Goal: Task Accomplishment & Management: Manage account settings

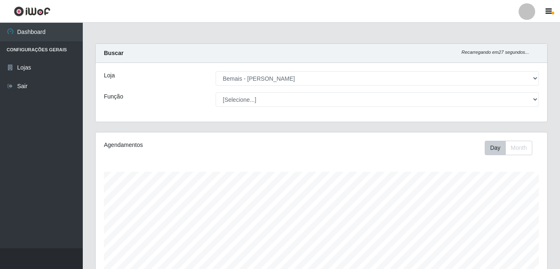
select select "230"
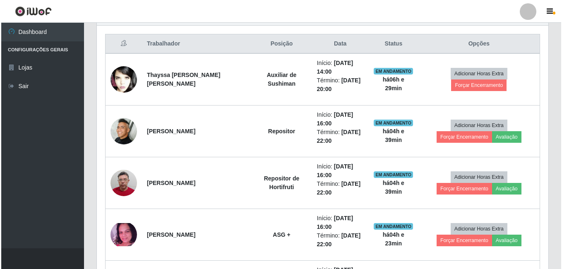
scroll to position [172, 452]
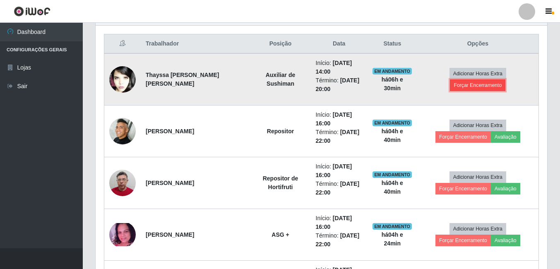
click at [504, 79] on button "Forçar Encerramento" at bounding box center [477, 85] width 55 height 12
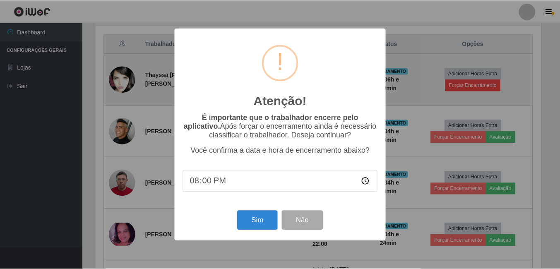
scroll to position [172, 447]
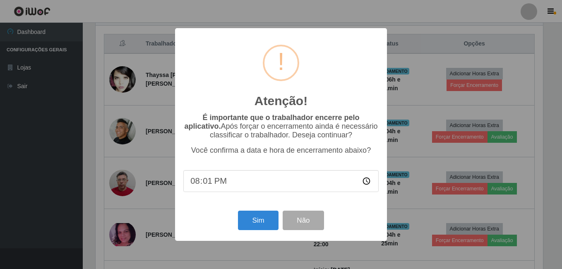
type input "20:10"
click at [252, 218] on button "Sim" at bounding box center [258, 220] width 40 height 19
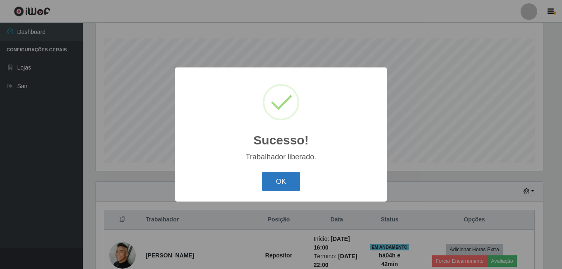
click at [277, 183] on button "OK" at bounding box center [281, 181] width 38 height 19
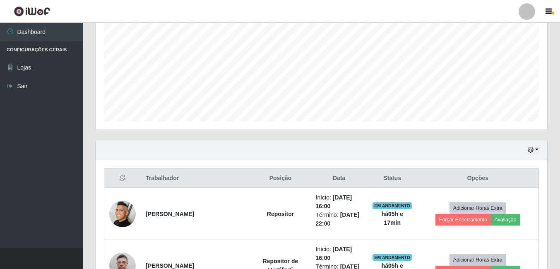
scroll to position [9, 0]
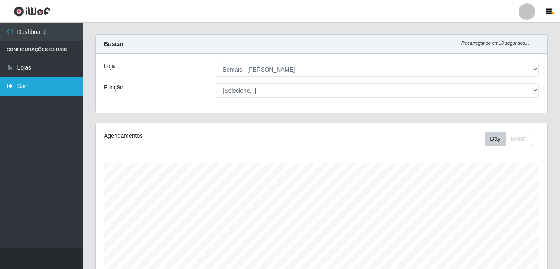
click at [61, 81] on link "Sair" at bounding box center [41, 86] width 83 height 19
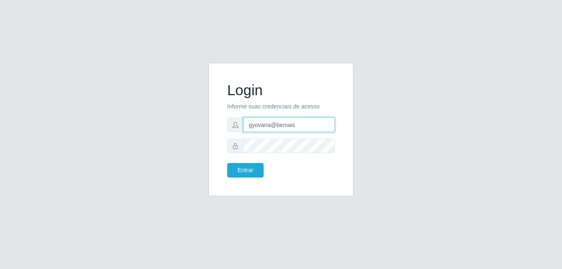
drag, startPoint x: 272, startPoint y: 125, endPoint x: 235, endPoint y: 133, distance: 36.9
click at [236, 133] on form "Login Informe suas credenciais de acesso gyovana@bemais Entrar" at bounding box center [281, 130] width 108 height 96
type input "thiagol@bemais"
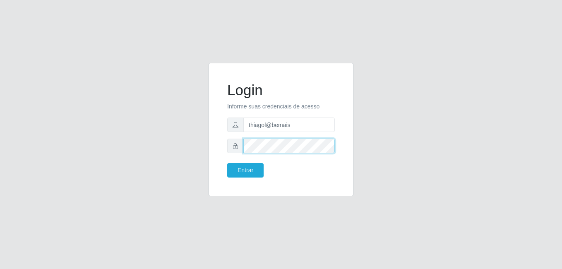
click at [227, 163] on button "Entrar" at bounding box center [245, 170] width 36 height 14
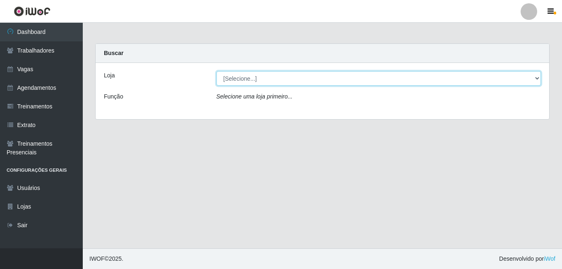
click at [274, 76] on select "[Selecione...] Bemais - Ruy Carneiro" at bounding box center [378, 78] width 325 height 14
select select "230"
click at [216, 71] on select "[Selecione...] Bemais - Ruy Carneiro" at bounding box center [378, 78] width 325 height 14
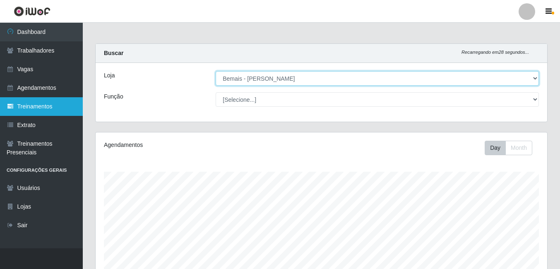
scroll to position [172, 452]
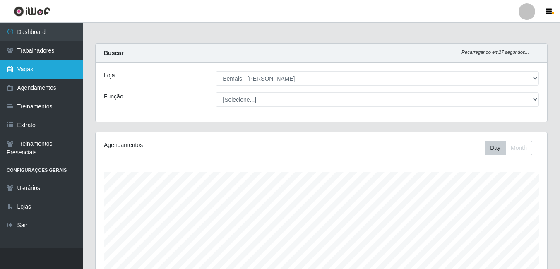
click at [60, 69] on link "Vagas" at bounding box center [41, 69] width 83 height 19
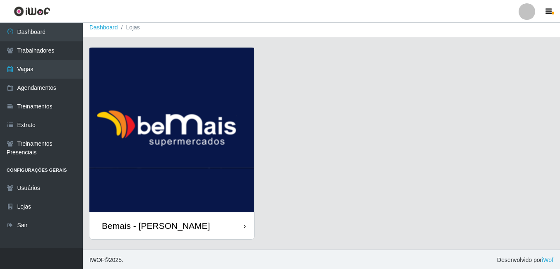
scroll to position [6, 0]
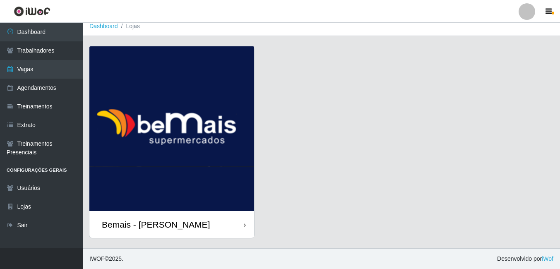
click at [159, 124] on img at bounding box center [171, 128] width 165 height 165
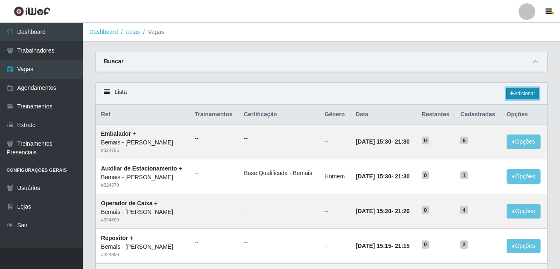
click at [513, 94] on link "Adicionar" at bounding box center [522, 94] width 33 height 12
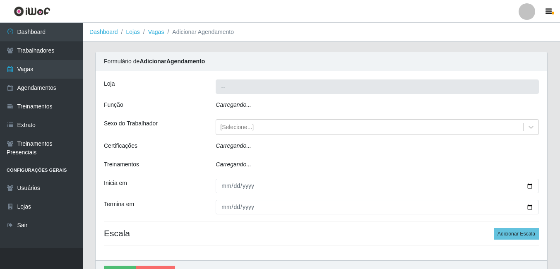
type input "Bemais - [PERSON_NAME]"
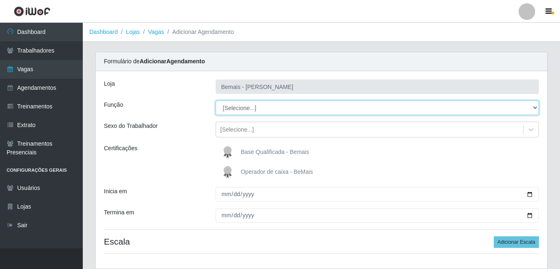
click at [303, 103] on select "[Selecione...] ASG ASG + ASG ++ Auxiliar de Depósito Auxiliar de Depósito + Aux…" at bounding box center [377, 108] width 323 height 14
select select "86"
click at [216, 101] on select "[Selecione...] ASG ASG + ASG ++ Auxiliar de Depósito Auxiliar de Depósito + Aux…" at bounding box center [377, 108] width 323 height 14
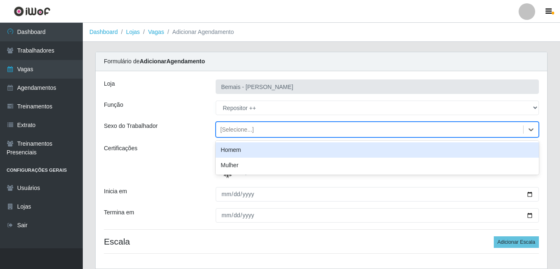
click at [246, 125] on div "[Selecione...]" at bounding box center [369, 130] width 307 height 14
click at [242, 149] on div "Homem" at bounding box center [377, 149] width 323 height 15
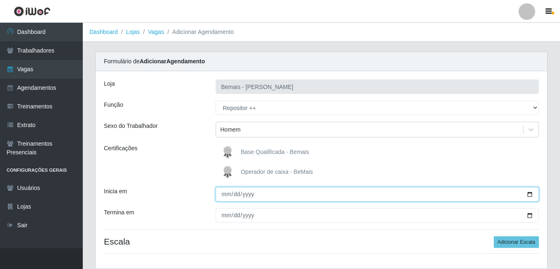
click at [227, 195] on input "Inicia em" at bounding box center [377, 194] width 323 height 14
type input "2025-08-26"
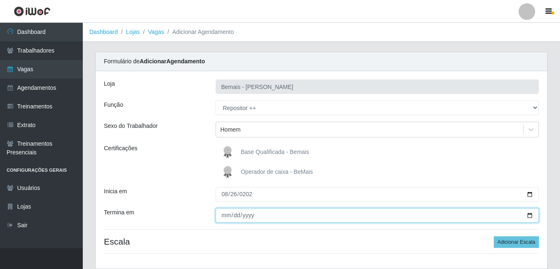
click at [224, 217] on input "Termina em" at bounding box center [377, 215] width 323 height 14
type input "2025-08-26"
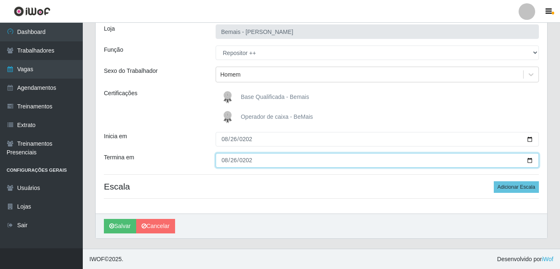
scroll to position [55, 0]
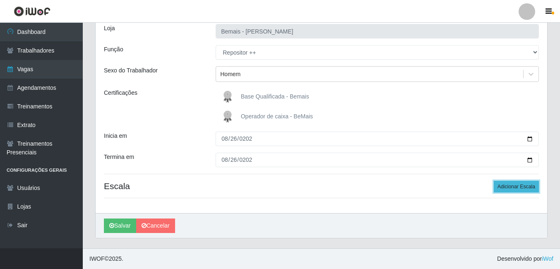
click at [497, 185] on button "Adicionar Escala" at bounding box center [516, 187] width 45 height 12
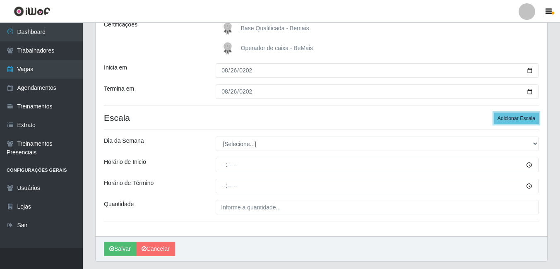
scroll to position [138, 0]
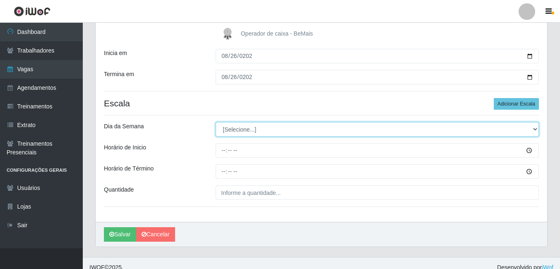
click at [235, 133] on select "[Selecione...] Segunda Terça Quarta Quinta Sexta Sábado Domingo" at bounding box center [377, 129] width 323 height 14
select select "3"
click at [216, 122] on select "[Selecione...] Segunda Terça Quarta Quinta Sexta Sábado Domingo" at bounding box center [377, 129] width 323 height 14
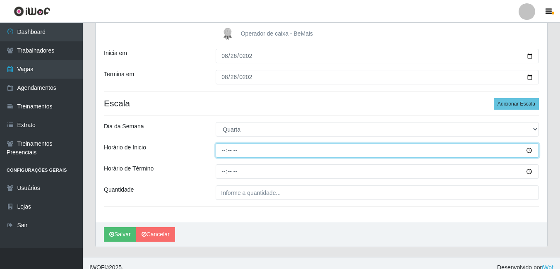
click at [223, 154] on input "Horário de Inicio" at bounding box center [377, 150] width 323 height 14
type input "16:00"
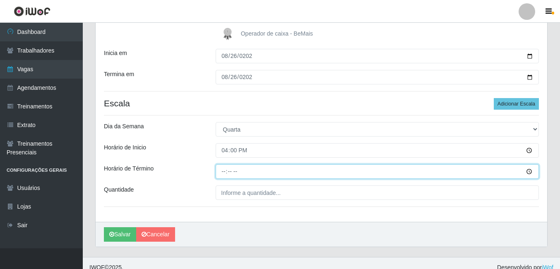
type input "22:00"
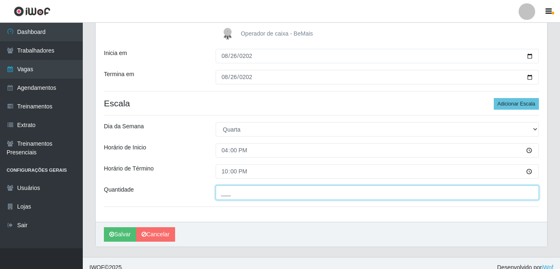
click at [242, 192] on input "___" at bounding box center [377, 192] width 323 height 14
click at [236, 193] on input "2__" at bounding box center [377, 192] width 323 height 14
drag, startPoint x: 259, startPoint y: 195, endPoint x: 155, endPoint y: 208, distance: 105.0
click at [155, 208] on div "Loja Bemais - Ruy Carneiro Função [Selecione...] ASG ASG + ASG ++ Auxiliar de D…" at bounding box center [322, 77] width 452 height 289
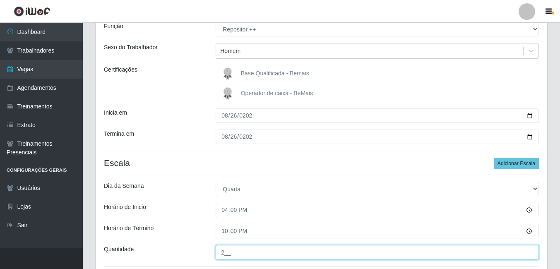
scroll to position [0, 0]
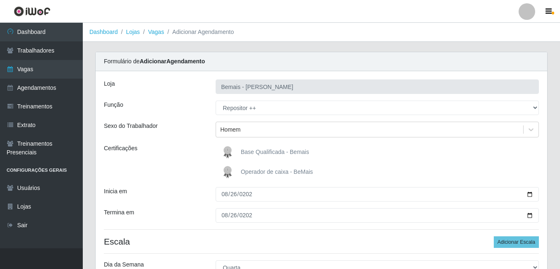
type input "2__"
click at [234, 149] on img at bounding box center [229, 152] width 20 height 17
click at [0, 0] on input "Base Qualificada - Bemais" at bounding box center [0, 0] width 0 height 0
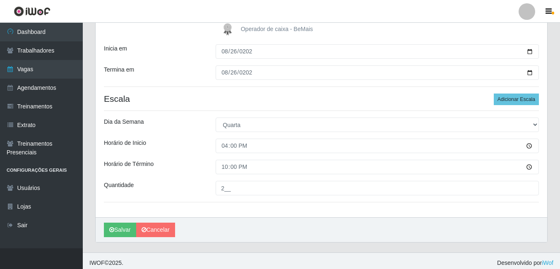
scroll to position [147, 0]
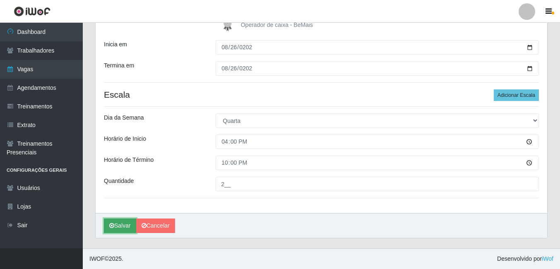
click at [114, 226] on button "Salvar" at bounding box center [120, 226] width 32 height 14
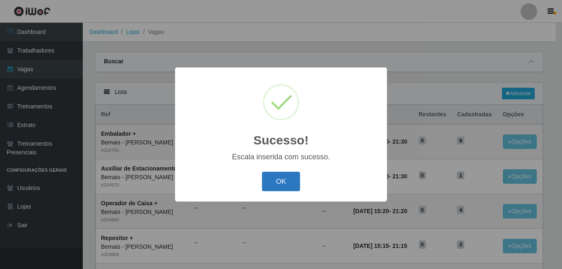
click at [281, 179] on button "OK" at bounding box center [281, 181] width 38 height 19
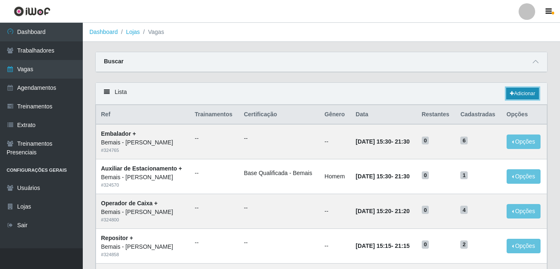
click at [520, 95] on link "Adicionar" at bounding box center [522, 94] width 33 height 12
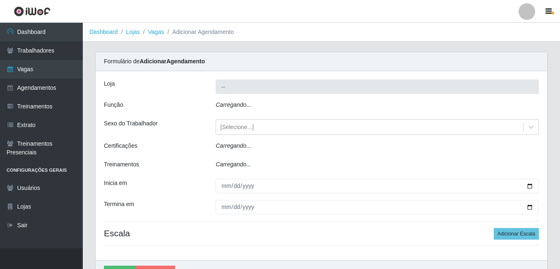
type input "Bemais - [PERSON_NAME]"
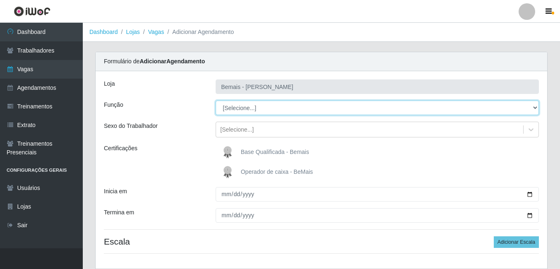
click at [256, 113] on select "[Selecione...] ASG ASG + ASG ++ Auxiliar de Depósito Auxiliar de Depósito + Aux…" at bounding box center [377, 108] width 323 height 14
select select "86"
click at [216, 101] on select "[Selecione...] ASG ASG + ASG ++ Auxiliar de Depósito Auxiliar de Depósito + Aux…" at bounding box center [377, 108] width 323 height 14
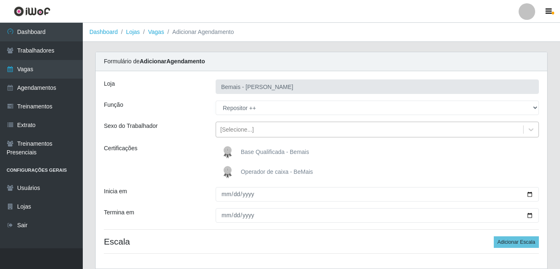
click at [268, 130] on div "[Selecione...]" at bounding box center [369, 130] width 307 height 14
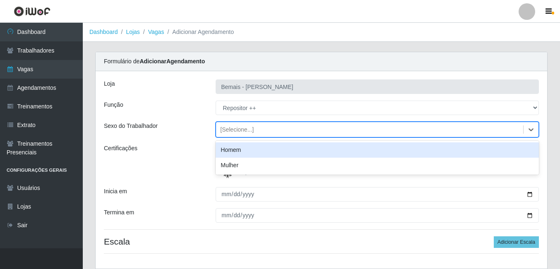
click at [257, 151] on div "Homem" at bounding box center [377, 149] width 323 height 15
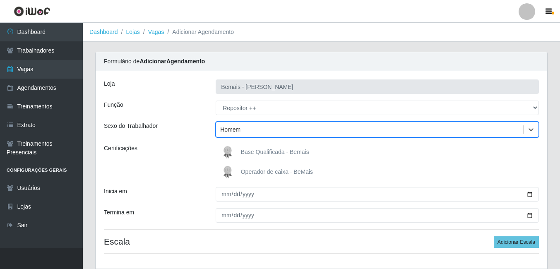
click at [218, 141] on div "Loja Bemais - Ruy Carneiro Função [Selecione...] ASG ASG + ASG ++ Auxiliar de D…" at bounding box center [322, 169] width 452 height 197
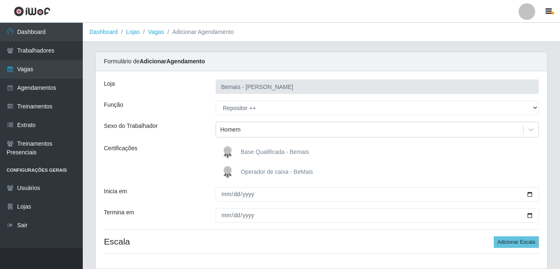
click at [246, 161] on div "Base Qualificada - Bemais Operador de caixa - BeMais" at bounding box center [377, 162] width 336 height 36
click at [251, 152] on span "Base Qualificada - Bemais" at bounding box center [275, 152] width 68 height 7
click at [0, 0] on input "Base Qualificada - Bemais" at bounding box center [0, 0] width 0 height 0
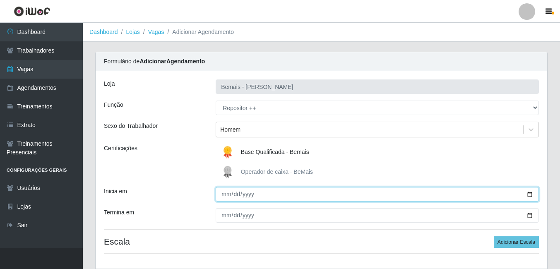
click at [227, 196] on input "Inicia em" at bounding box center [377, 194] width 323 height 14
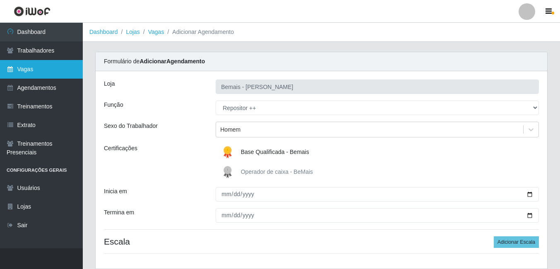
click at [62, 76] on link "Vagas" at bounding box center [41, 69] width 83 height 19
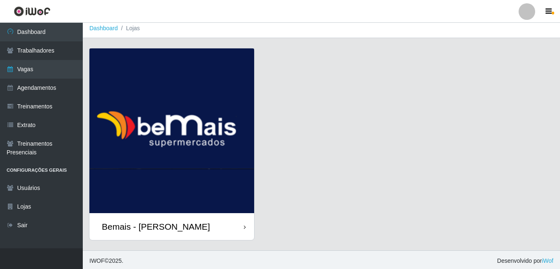
scroll to position [6, 0]
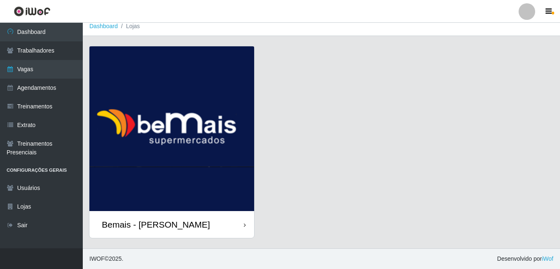
click at [196, 130] on img at bounding box center [171, 128] width 165 height 165
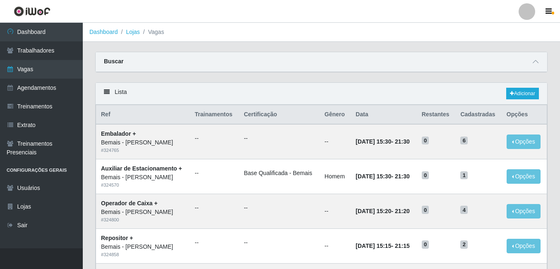
click at [529, 63] on div "Buscar" at bounding box center [322, 62] width 452 height 20
click at [534, 62] on icon at bounding box center [536, 62] width 6 height 6
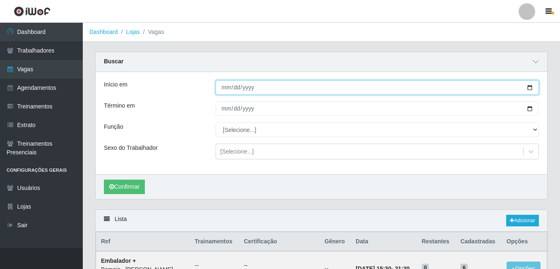
click at [217, 88] on input "Início em" at bounding box center [377, 87] width 323 height 14
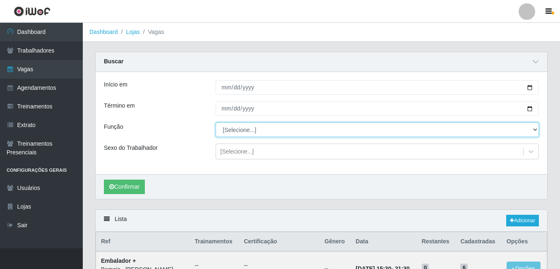
click at [243, 135] on select "[Selecione...] ASG ASG + ASG ++ Auxiliar de Depósito Auxiliar de Depósito + Aux…" at bounding box center [377, 130] width 323 height 14
click at [240, 128] on select "[Selecione...] ASG ASG + ASG ++ Auxiliar de Depósito Auxiliar de Depósito + Aux…" at bounding box center [377, 130] width 323 height 14
select select "86"
click at [216, 123] on select "[Selecione...] ASG ASG + ASG ++ Auxiliar de Depósito Auxiliar de Depósito + Aux…" at bounding box center [377, 130] width 323 height 14
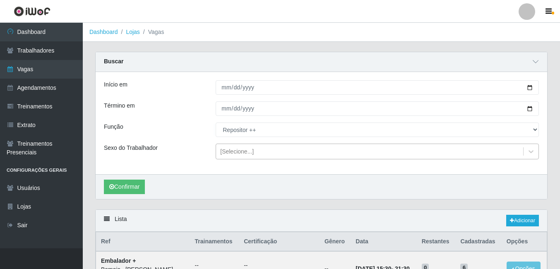
click at [235, 153] on div "[Selecione...]" at bounding box center [237, 151] width 34 height 9
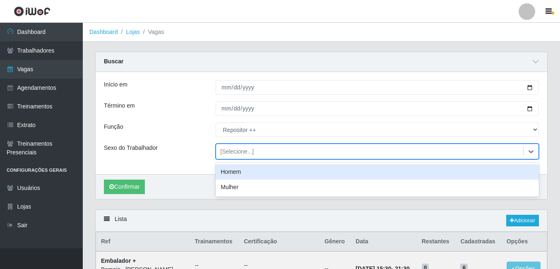
click at [227, 178] on div "Homem" at bounding box center [377, 171] width 323 height 15
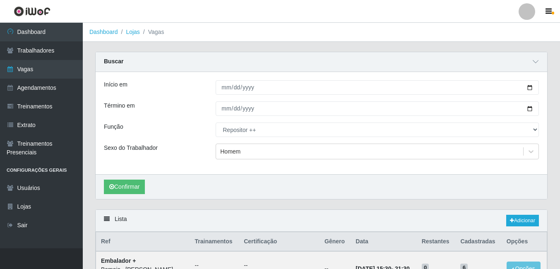
click at [147, 188] on div "Confirmar" at bounding box center [322, 186] width 452 height 25
click at [144, 191] on button "Confirmar" at bounding box center [124, 187] width 41 height 14
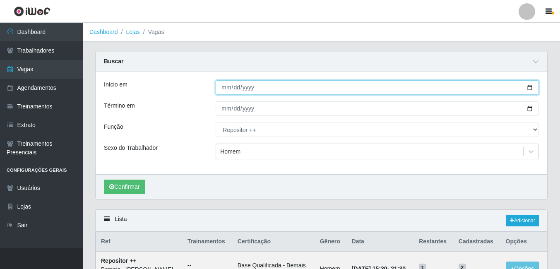
click at [230, 89] on input "Início em" at bounding box center [377, 87] width 323 height 14
type input "2025-08-26"
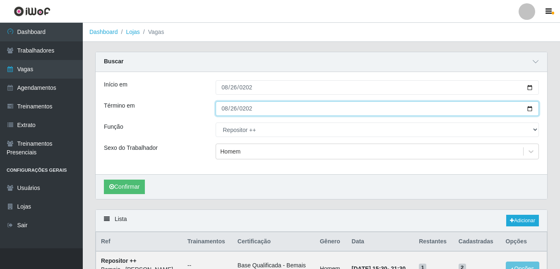
type input "2025-08-26"
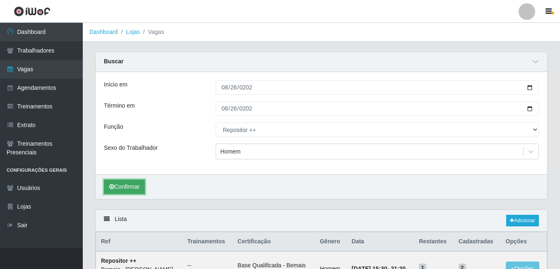
click at [139, 194] on button "Confirmar" at bounding box center [124, 187] width 41 height 14
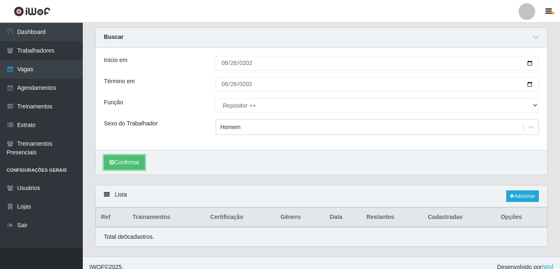
scroll to position [33, 0]
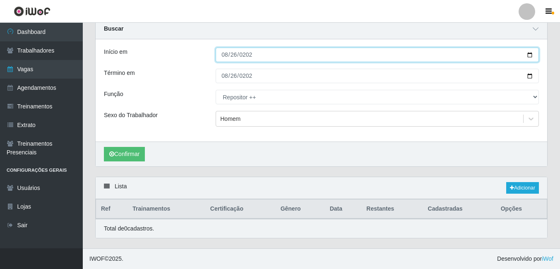
click at [225, 54] on input "2025-08-26" at bounding box center [377, 55] width 323 height 14
type input "[DATE]"
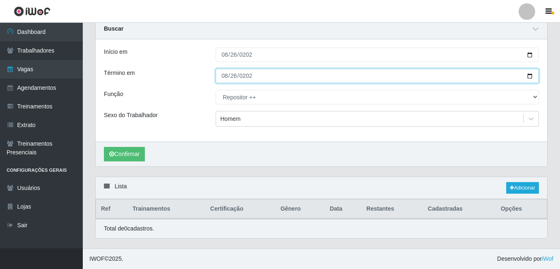
type input "[DATE]"
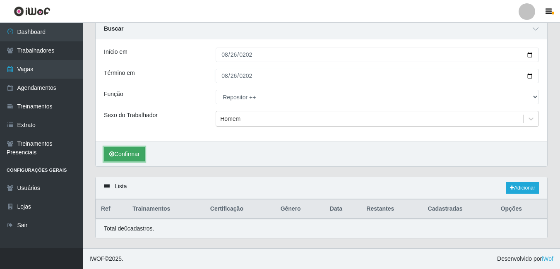
click at [139, 155] on button "Confirmar" at bounding box center [124, 154] width 41 height 14
click at [142, 152] on button "Confirmar" at bounding box center [124, 154] width 41 height 14
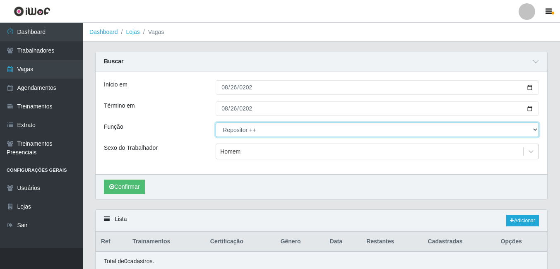
click at [280, 130] on select "[Selecione...] ASG ASG + ASG ++ Auxiliar de Depósito Auxiliar de Depósito + Aux…" at bounding box center [377, 130] width 323 height 14
select select "[Selecione...]"
click at [216, 123] on select "[Selecione...] ASG ASG + ASG ++ Auxiliar de Depósito Auxiliar de Depósito + Aux…" at bounding box center [377, 130] width 323 height 14
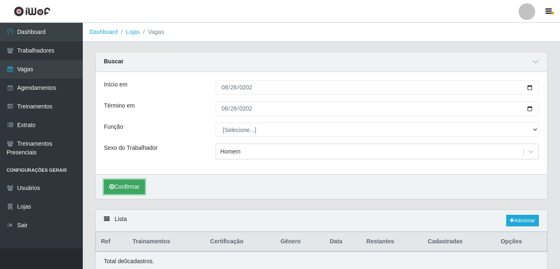
click at [129, 185] on button "Confirmar" at bounding box center [124, 187] width 41 height 14
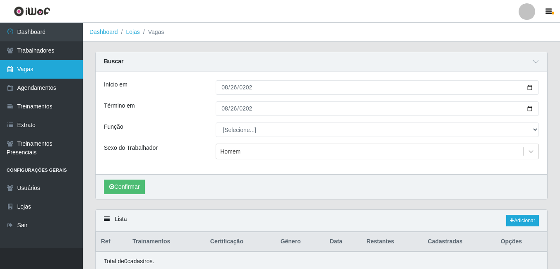
click at [26, 69] on link "Vagas" at bounding box center [41, 69] width 83 height 19
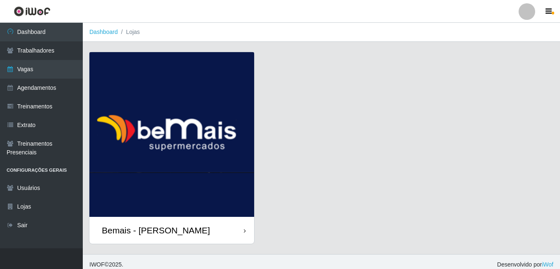
click at [206, 89] on img at bounding box center [171, 134] width 165 height 165
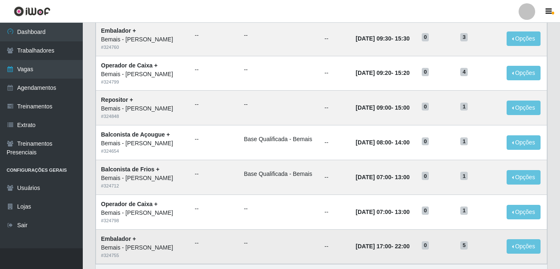
scroll to position [414, 0]
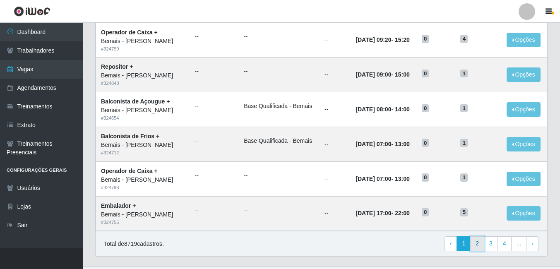
click at [474, 246] on link "2" at bounding box center [477, 243] width 14 height 15
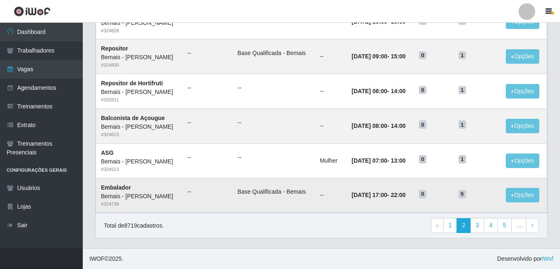
scroll to position [433, 0]
click at [479, 228] on link "3" at bounding box center [477, 225] width 14 height 15
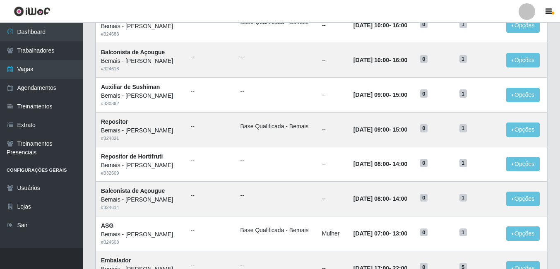
scroll to position [433, 0]
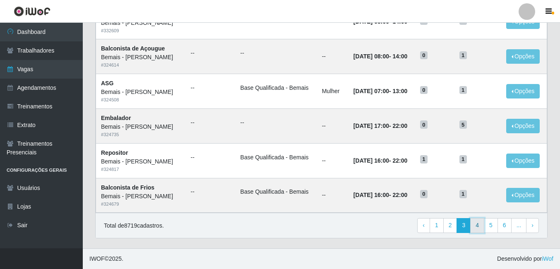
click at [476, 231] on link "4" at bounding box center [477, 225] width 14 height 15
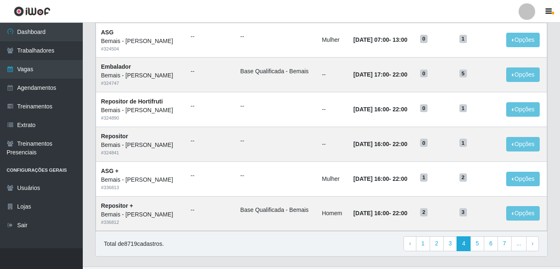
scroll to position [433, 0]
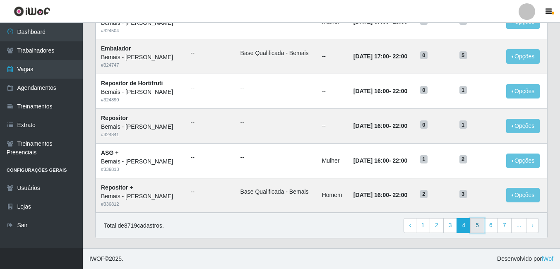
click at [481, 229] on link "5" at bounding box center [477, 225] width 14 height 15
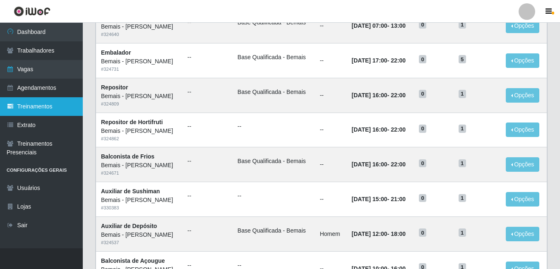
scroll to position [308, 0]
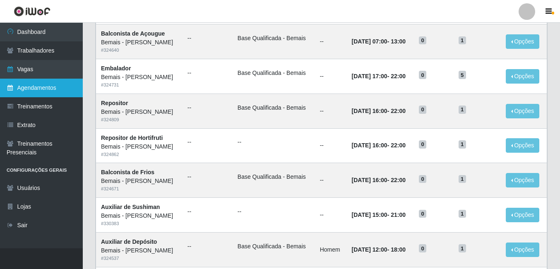
click at [32, 86] on link "Agendamentos" at bounding box center [41, 88] width 83 height 19
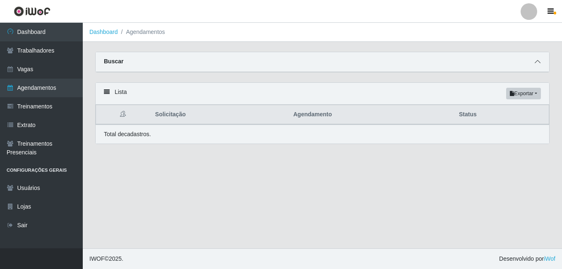
click at [536, 62] on icon at bounding box center [538, 62] width 6 height 6
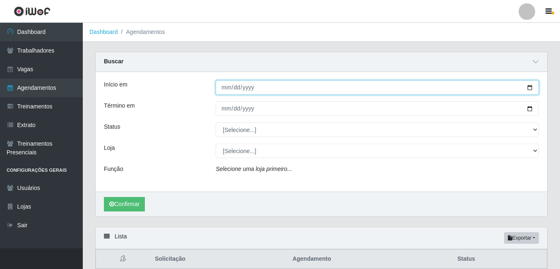
click at [228, 88] on input "Início em" at bounding box center [377, 87] width 323 height 14
type input "[DATE]"
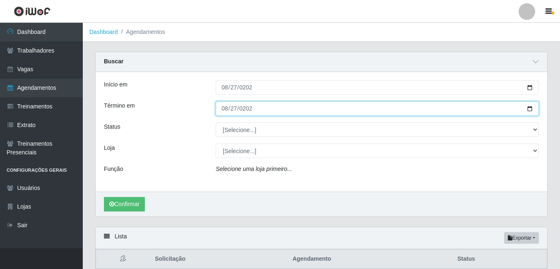
type input "2025-08-27"
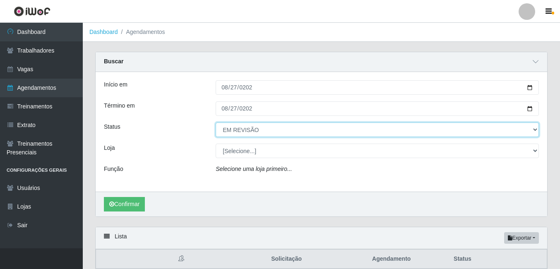
select select "EM ANDAMENTO"
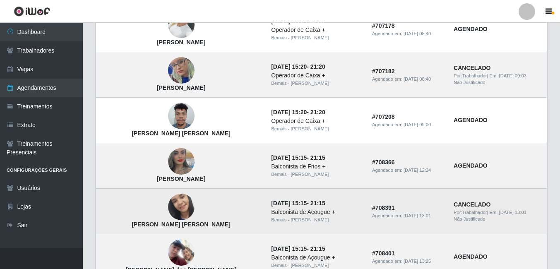
scroll to position [740, 0]
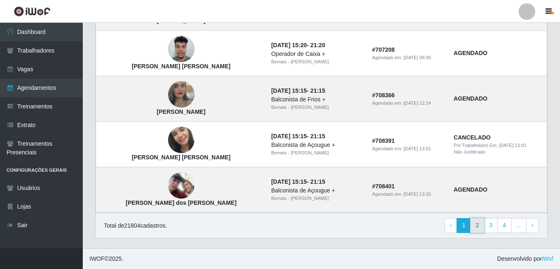
click at [476, 229] on link "2" at bounding box center [477, 225] width 14 height 15
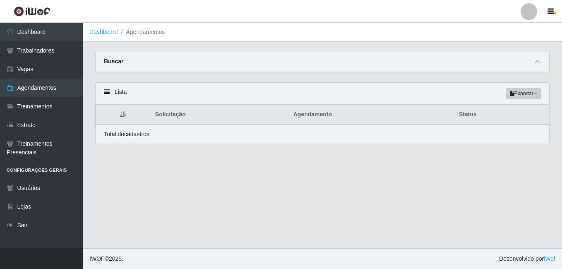
click at [531, 62] on div "Buscar" at bounding box center [323, 62] width 454 height 20
click at [534, 62] on span at bounding box center [538, 62] width 10 height 10
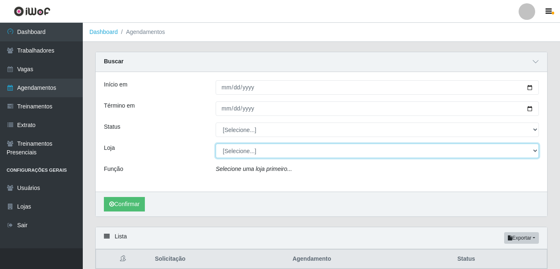
click at [262, 153] on select "[Selecione...] Bemais - Ruy Carneiro" at bounding box center [377, 151] width 323 height 14
click at [216, 144] on select "[Selecione...] Bemais - Ruy Carneiro" at bounding box center [377, 151] width 323 height 14
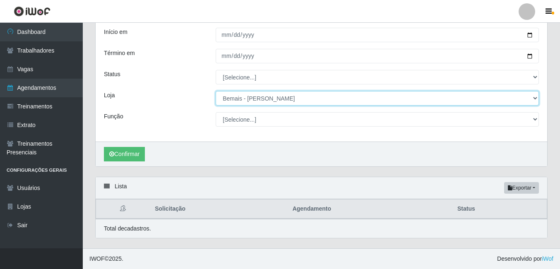
scroll to position [53, 0]
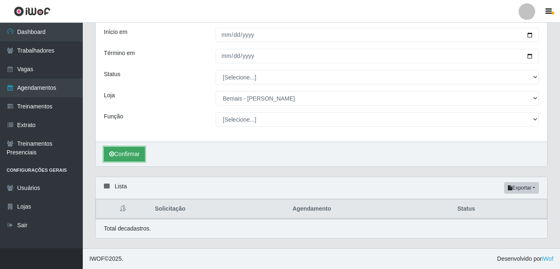
click at [128, 153] on button "Confirmar" at bounding box center [124, 154] width 41 height 14
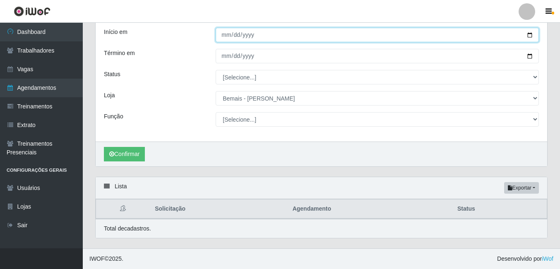
click at [228, 36] on input "Início em" at bounding box center [377, 35] width 323 height 14
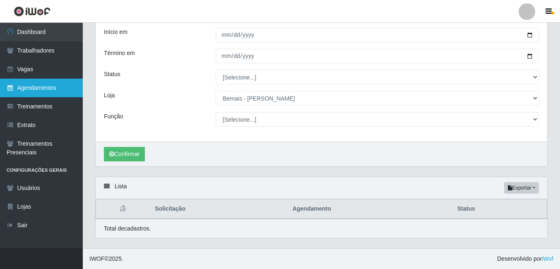
click at [17, 87] on link "Agendamentos" at bounding box center [41, 88] width 83 height 19
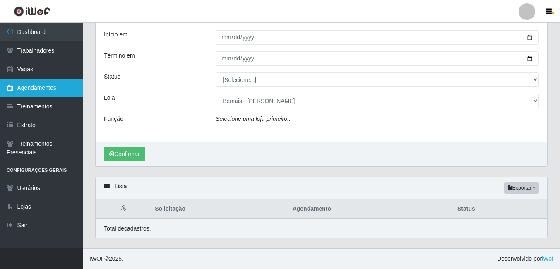
select select "[Selecione...]"
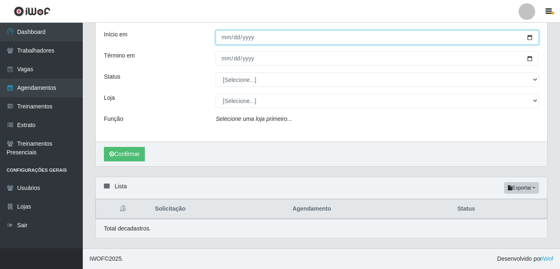
click at [229, 40] on input "Início em" at bounding box center [377, 37] width 323 height 14
type input "2025-08-27"
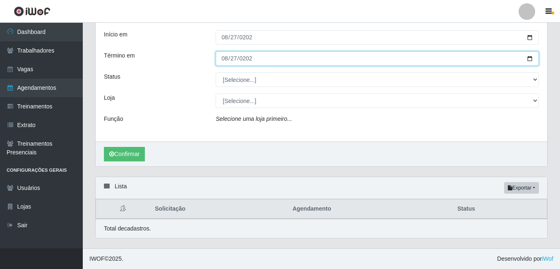
type input "2025-08-27"
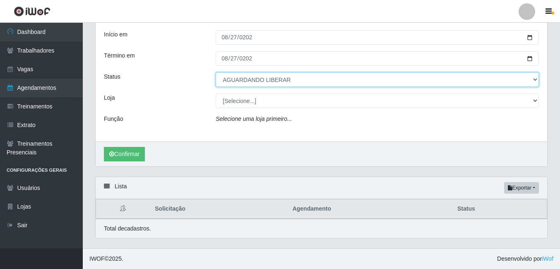
select select "AGENDADO"
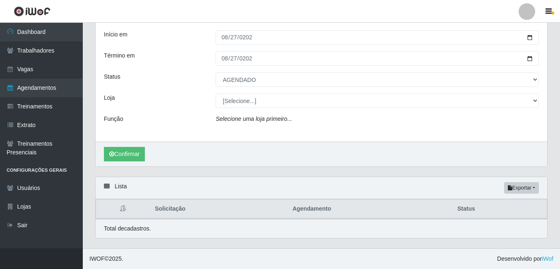
click at [227, 108] on div "Início em 2025-08-27 Término em 2025-08-27 Status [Selecione...] AGENDADO AGUAR…" at bounding box center [322, 82] width 452 height 120
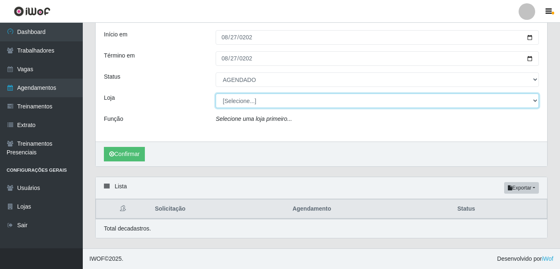
click at [228, 107] on select "[Selecione...] Bemais - Ruy Carneiro" at bounding box center [377, 101] width 323 height 14
select select "230"
click at [216, 94] on select "[Selecione...] Bemais - Ruy Carneiro" at bounding box center [377, 101] width 323 height 14
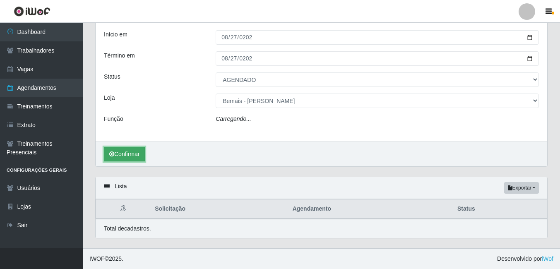
click at [138, 158] on button "Confirmar" at bounding box center [124, 154] width 41 height 14
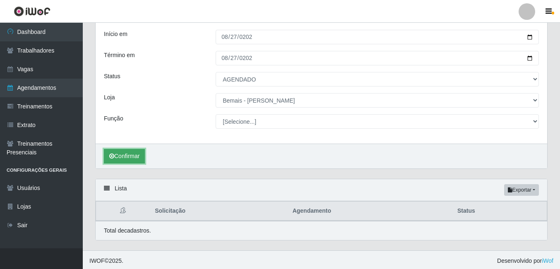
click at [129, 154] on button "Confirmar" at bounding box center [124, 156] width 41 height 14
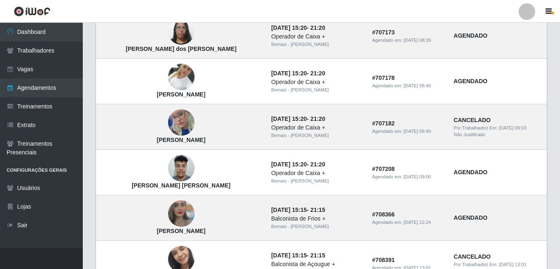
scroll to position [742, 0]
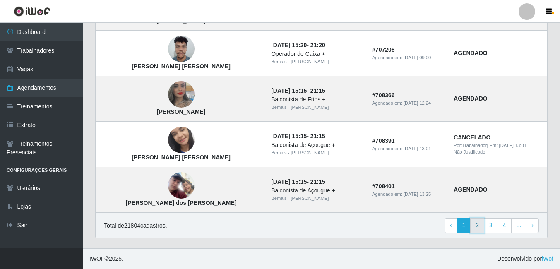
click at [475, 227] on link "2" at bounding box center [477, 225] width 14 height 15
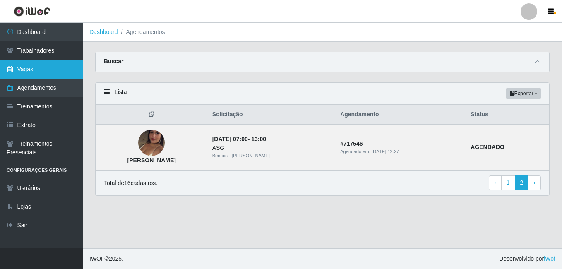
click at [26, 70] on link "Vagas" at bounding box center [41, 69] width 83 height 19
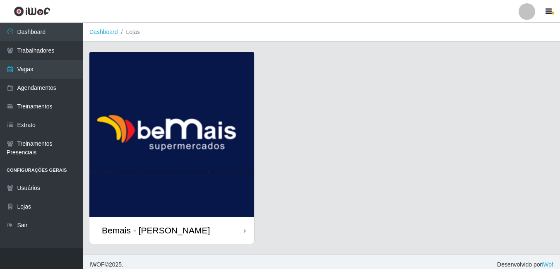
click at [161, 133] on img at bounding box center [171, 134] width 165 height 165
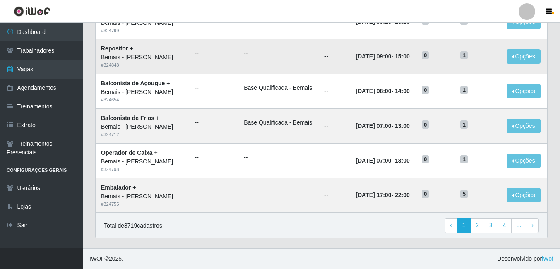
scroll to position [433, 0]
click at [477, 228] on link "2" at bounding box center [477, 225] width 14 height 15
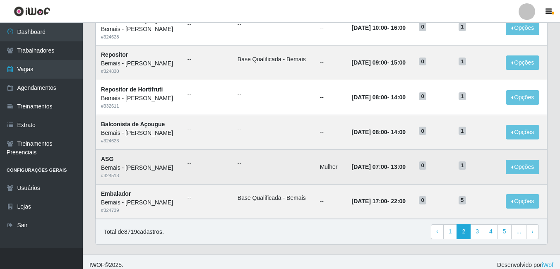
scroll to position [433, 0]
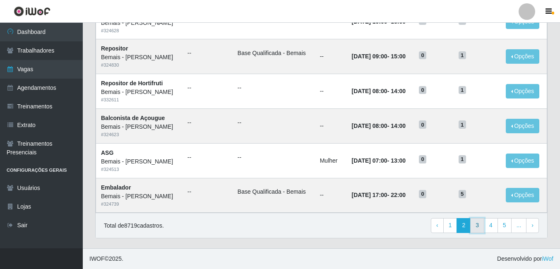
click at [476, 220] on link "3" at bounding box center [477, 225] width 14 height 15
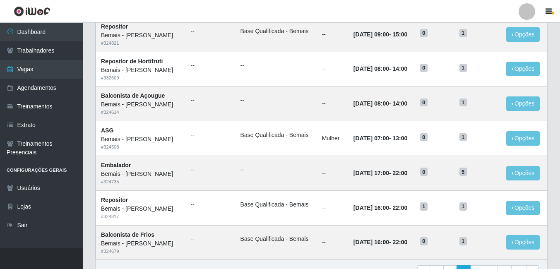
scroll to position [433, 0]
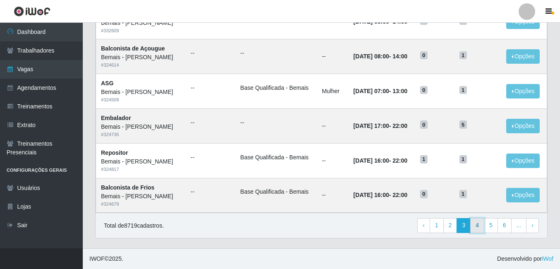
click at [477, 227] on link "4" at bounding box center [477, 225] width 14 height 15
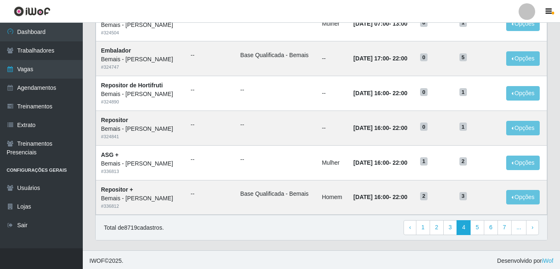
scroll to position [433, 0]
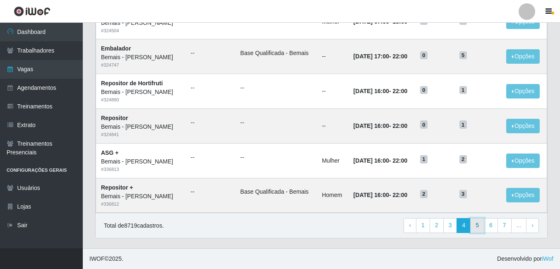
click at [478, 224] on link "5" at bounding box center [477, 225] width 14 height 15
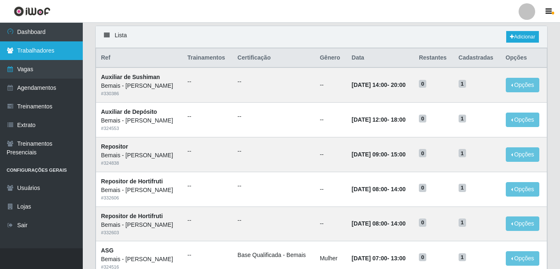
scroll to position [19, 0]
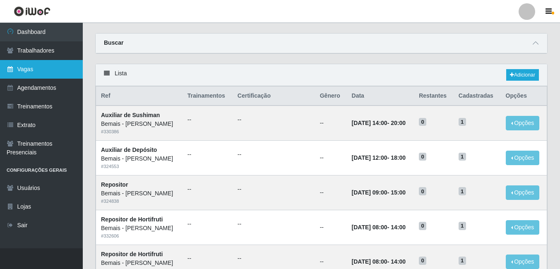
click at [51, 63] on link "Vagas" at bounding box center [41, 69] width 83 height 19
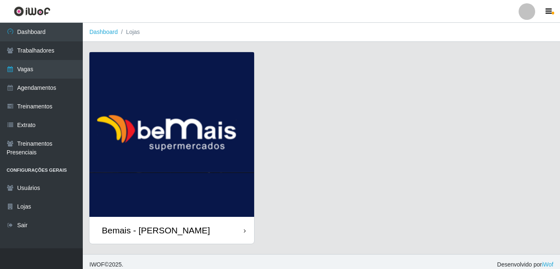
click at [184, 176] on img at bounding box center [171, 134] width 165 height 165
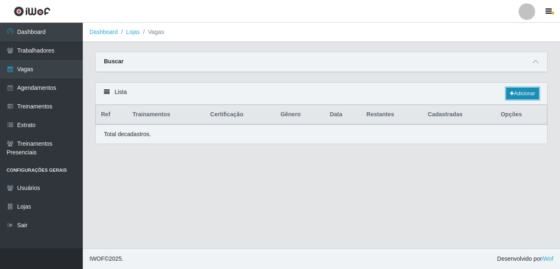
click at [520, 91] on link "Adicionar" at bounding box center [522, 94] width 33 height 12
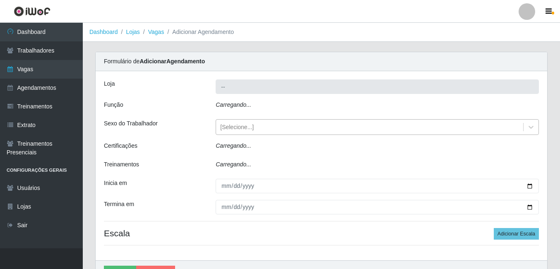
type input "Bemais - [PERSON_NAME]"
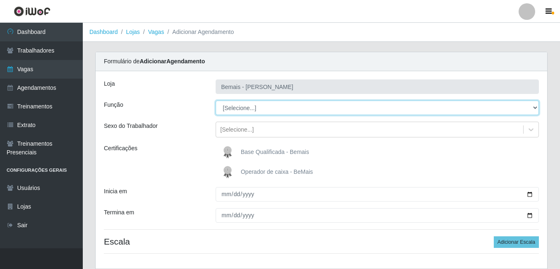
click at [254, 104] on select "[Selecione...] ASG ASG + ASG ++ Auxiliar de Depósito Auxiliar de Depósito + Aux…" at bounding box center [377, 108] width 323 height 14
select select "86"
click at [216, 101] on select "[Selecione...] ASG ASG + ASG ++ Auxiliar de Depósito Auxiliar de Depósito + Aux…" at bounding box center [377, 108] width 323 height 14
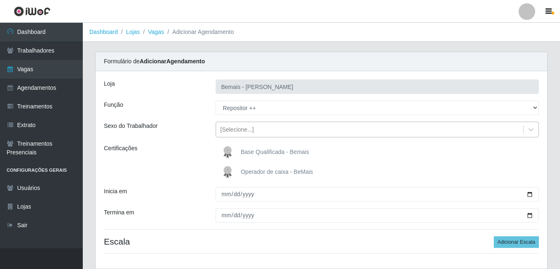
click at [243, 126] on div "[Selecione...]" at bounding box center [237, 129] width 34 height 9
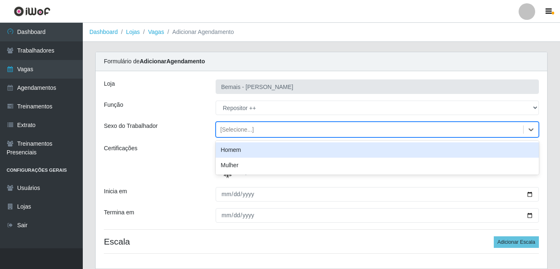
click at [237, 152] on div "Homem" at bounding box center [377, 149] width 323 height 15
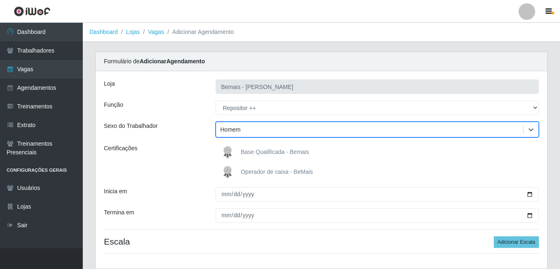
click at [233, 156] on img at bounding box center [229, 152] width 20 height 17
click at [0, 0] on input "Base Qualificada - Bemais" at bounding box center [0, 0] width 0 height 0
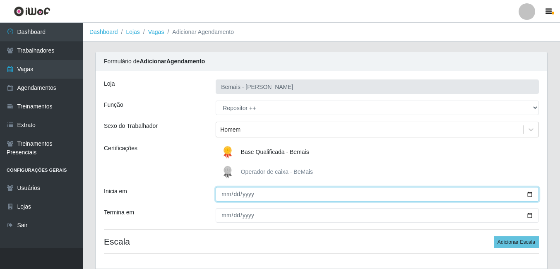
click at [222, 198] on input "Inicia em" at bounding box center [377, 194] width 323 height 14
type input "0205-08-27"
type input "[DATE]"
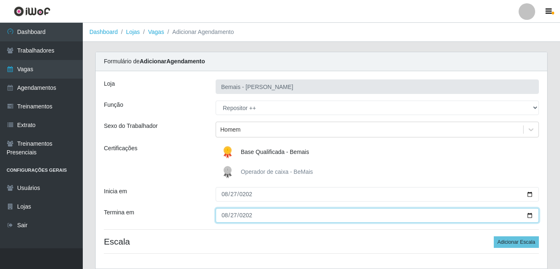
type input "[DATE]"
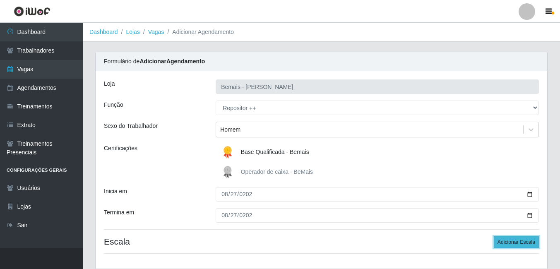
click at [500, 238] on button "Adicionar Escala" at bounding box center [516, 242] width 45 height 12
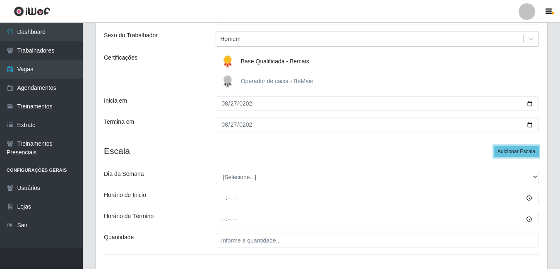
scroll to position [147, 0]
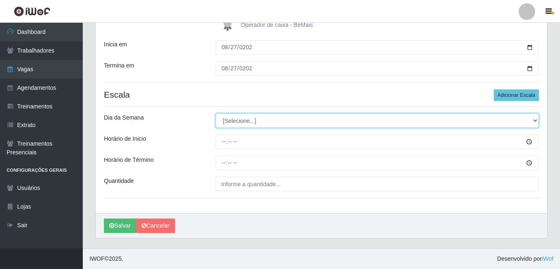
click at [231, 126] on select "[Selecione...] Segunda Terça Quarta Quinta Sexta Sábado Domingo" at bounding box center [377, 120] width 323 height 14
select select "3"
click at [216, 113] on select "[Selecione...] Segunda Terça Quarta Quinta Sexta Sábado Domingo" at bounding box center [377, 120] width 323 height 14
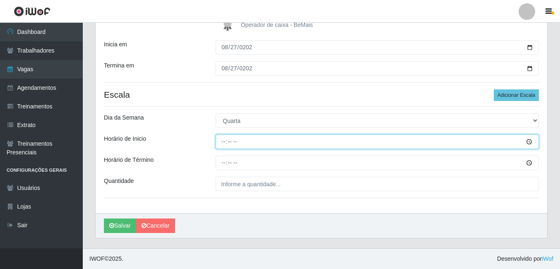
click at [226, 141] on input "Horário de Inicio" at bounding box center [377, 142] width 323 height 14
type input "16:00"
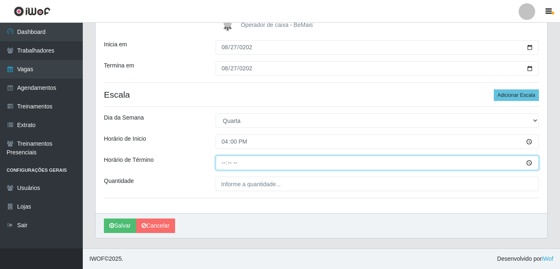
type input "22:00"
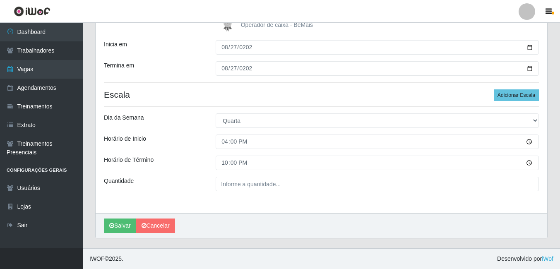
click at [227, 194] on div "Loja Bemais - Ruy Carneiro Função [Selecione...] ASG ASG + ASG ++ Auxiliar de D…" at bounding box center [322, 68] width 452 height 289
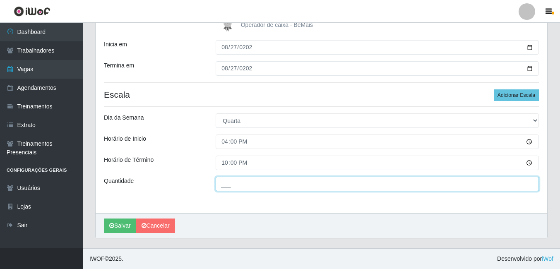
click at [233, 189] on input "___" at bounding box center [377, 184] width 323 height 14
type input "2__"
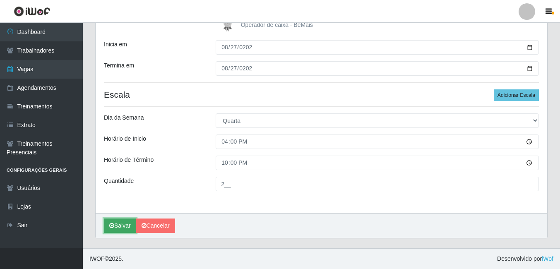
click at [120, 225] on button "Salvar" at bounding box center [120, 226] width 32 height 14
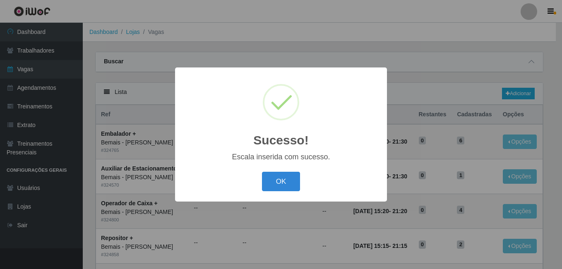
click at [262, 172] on button "OK" at bounding box center [281, 181] width 38 height 19
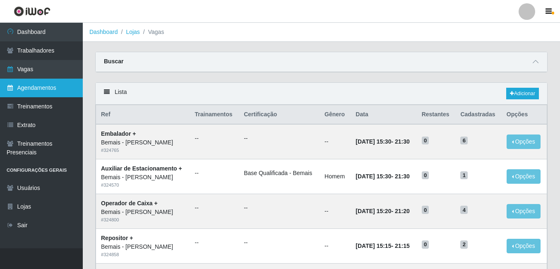
click at [29, 84] on link "Agendamentos" at bounding box center [41, 88] width 83 height 19
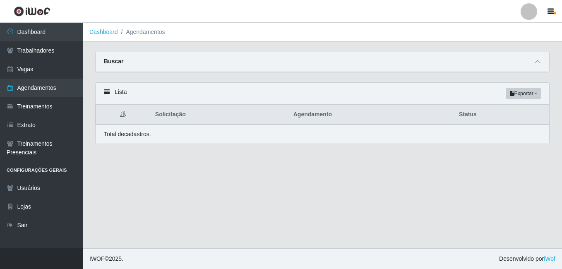
click at [247, 72] on div "Buscar Início em Término em Status [Selecione...] AGENDADO AGUARDANDO LIBERAR E…" at bounding box center [322, 62] width 454 height 21
click at [259, 62] on div "Buscar" at bounding box center [323, 62] width 454 height 20
drag, startPoint x: 531, startPoint y: 62, endPoint x: 537, endPoint y: 65, distance: 6.9
click at [531, 62] on div "Buscar" at bounding box center [323, 62] width 454 height 20
click at [542, 65] on span at bounding box center [538, 62] width 10 height 10
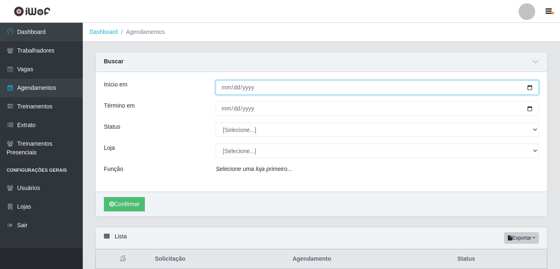
click at [225, 89] on input "Início em" at bounding box center [377, 87] width 323 height 14
type input "[DATE]"
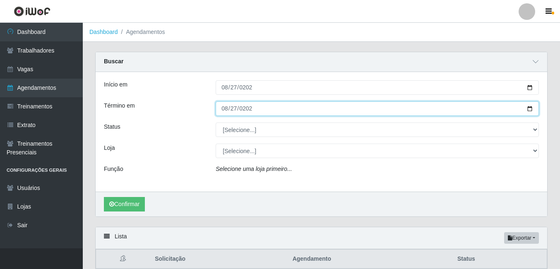
type input "[DATE]"
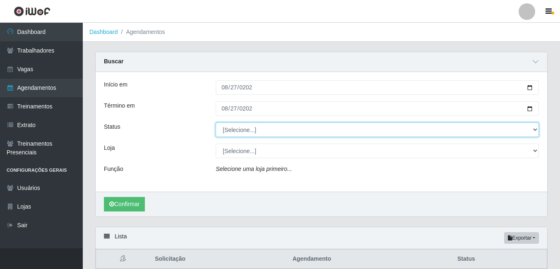
select select "AGENDADO"
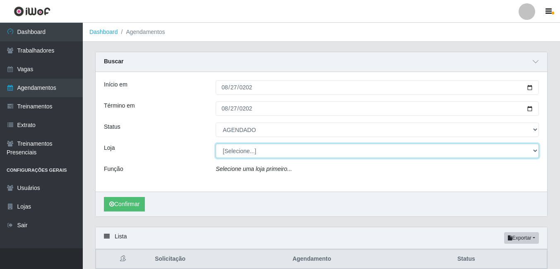
select select "230"
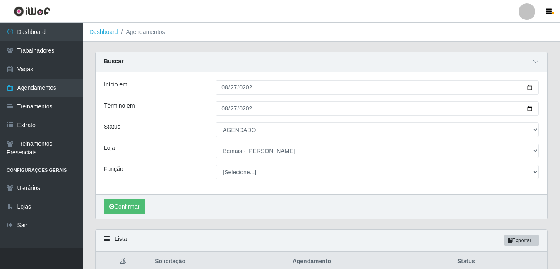
click at [151, 203] on div "Confirmar" at bounding box center [322, 206] width 452 height 25
click at [145, 206] on button "Confirmar" at bounding box center [124, 206] width 41 height 14
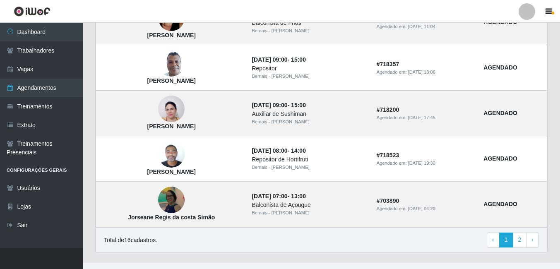
scroll to position [742, 0]
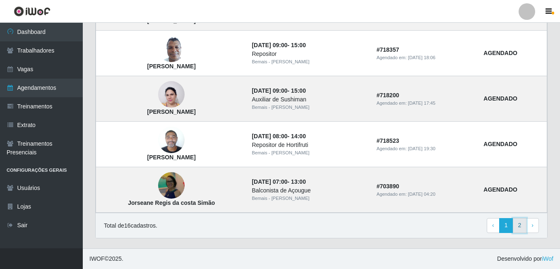
click at [516, 224] on link "2" at bounding box center [520, 225] width 14 height 15
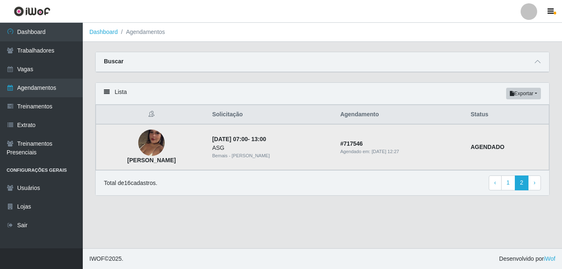
click at [152, 138] on img at bounding box center [151, 143] width 26 height 47
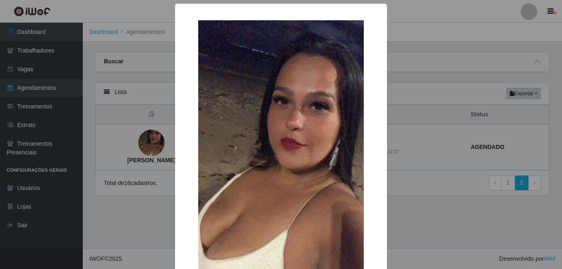
click at [456, 136] on div "× [PERSON_NAME] OK Cancel" at bounding box center [281, 134] width 562 height 269
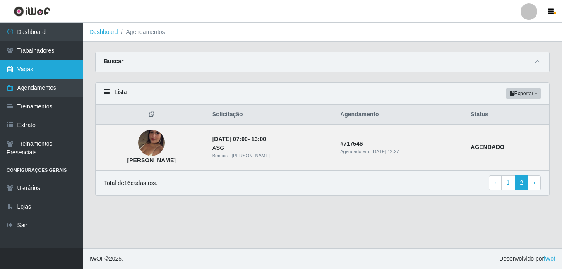
click at [51, 63] on link "Vagas" at bounding box center [41, 69] width 83 height 19
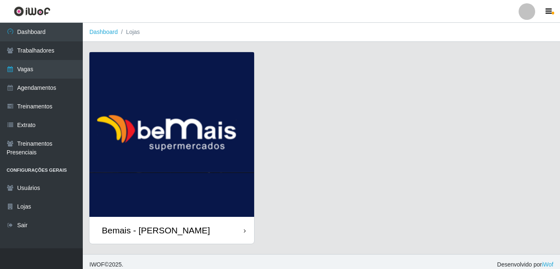
click at [219, 158] on img at bounding box center [171, 134] width 165 height 165
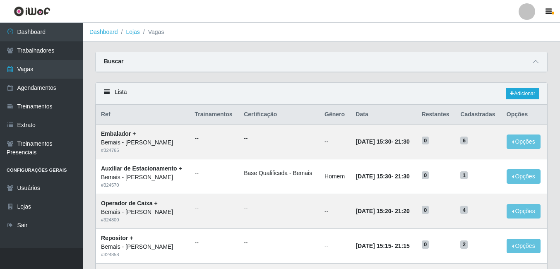
click at [530, 63] on div "Buscar" at bounding box center [322, 62] width 452 height 20
click at [515, 92] on link "Adicionar" at bounding box center [522, 94] width 33 height 12
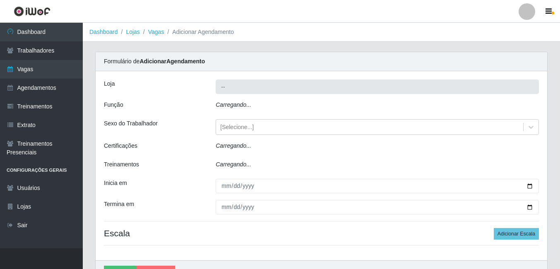
type input "Bemais - [PERSON_NAME]"
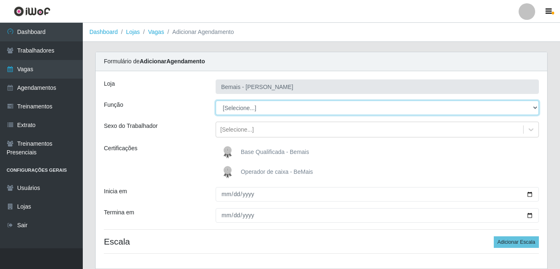
click at [262, 103] on select "[Selecione...] ASG ASG + ASG ++ Auxiliar de Depósito Auxiliar de Depósito + Aux…" at bounding box center [377, 108] width 323 height 14
select select "80"
click at [216, 101] on select "[Selecione...] ASG ASG + ASG ++ Auxiliar de Depósito Auxiliar de Depósito + Aux…" at bounding box center [377, 108] width 323 height 14
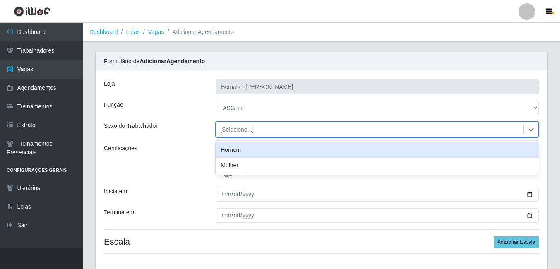
click at [259, 130] on div "[Selecione...]" at bounding box center [369, 130] width 307 height 14
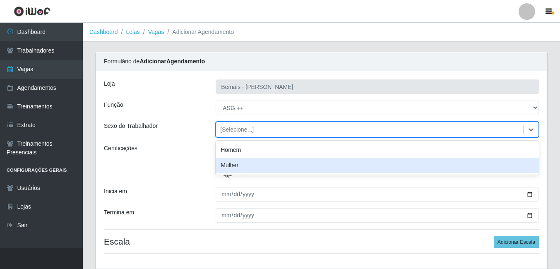
click at [240, 161] on div "Mulher" at bounding box center [377, 165] width 323 height 15
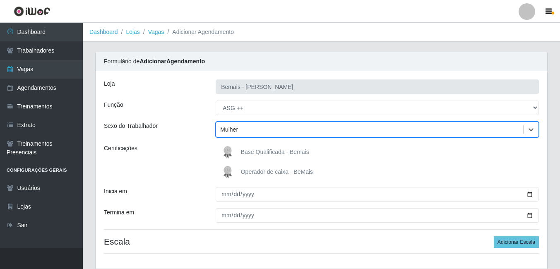
click at [238, 147] on img at bounding box center [229, 152] width 20 height 17
click at [0, 0] on input "Base Qualificada - Bemais" at bounding box center [0, 0] width 0 height 0
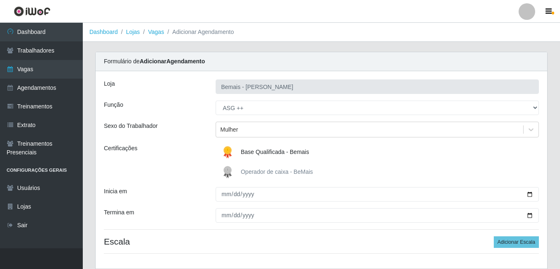
scroll to position [55, 0]
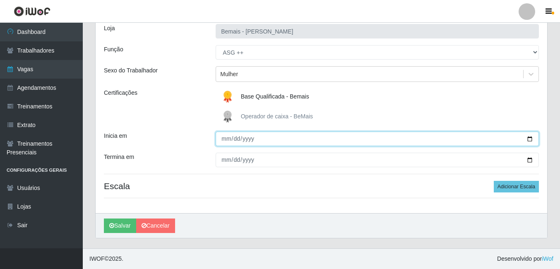
click at [220, 139] on input "Inicia em" at bounding box center [377, 139] width 323 height 14
type input "[PHONE_NUMBER]"
type input "[DATE]"
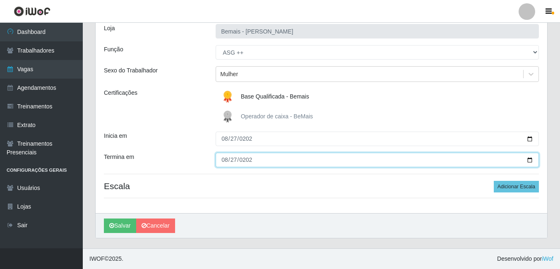
type input "[DATE]"
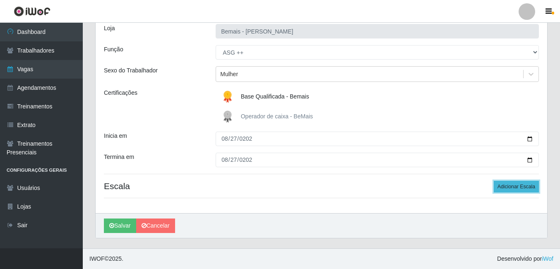
click at [500, 188] on button "Adicionar Escala" at bounding box center [516, 187] width 45 height 12
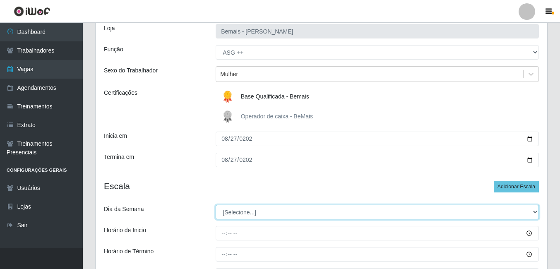
click at [281, 217] on select "[Selecione...] Segunda Terça Quarta Quinta Sexta Sábado Domingo" at bounding box center [377, 212] width 323 height 14
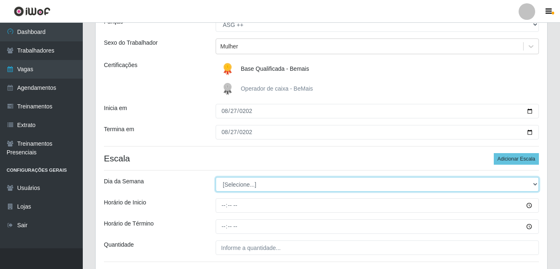
scroll to position [97, 0]
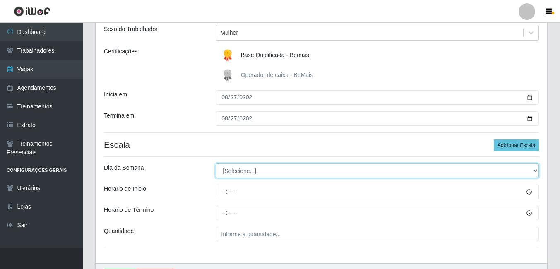
click at [255, 167] on select "[Selecione...] Segunda Terça Quarta Quinta Sexta Sábado Domingo" at bounding box center [377, 170] width 323 height 14
select select "3"
click at [216, 163] on select "[Selecione...] Segunda Terça Quarta Quinta Sexta Sábado Domingo" at bounding box center [377, 170] width 323 height 14
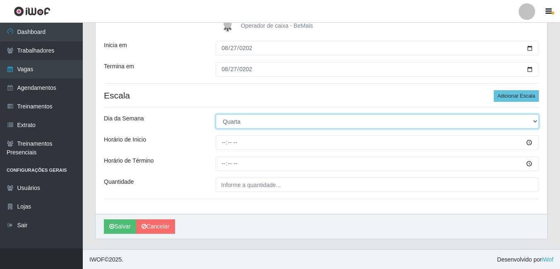
scroll to position [147, 0]
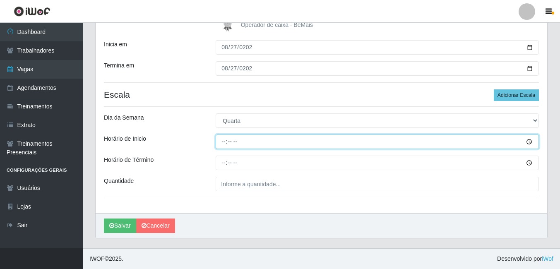
click at [221, 138] on input "Horário de Inicio" at bounding box center [377, 142] width 323 height 14
type input "16:00"
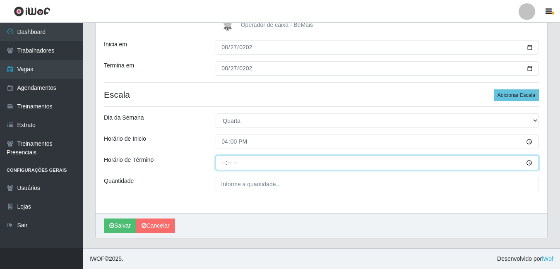
type input "22:00"
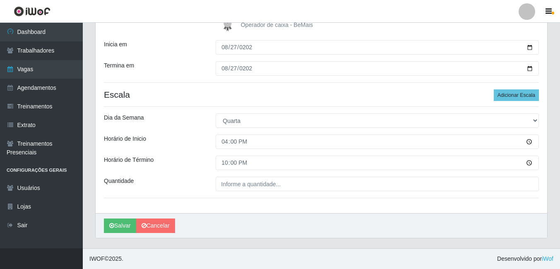
click at [224, 194] on div "[PERSON_NAME] Função [Selecione...] ASG ASG + ASG ++ Auxiliar de Depósito Auxil…" at bounding box center [322, 68] width 452 height 289
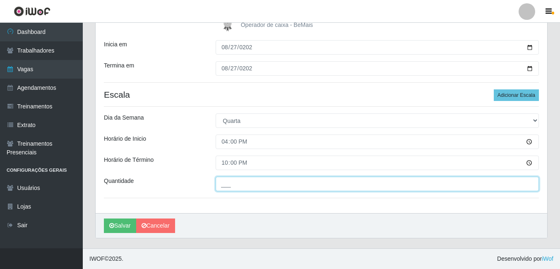
click at [228, 189] on input "___" at bounding box center [377, 184] width 323 height 14
type input "1__"
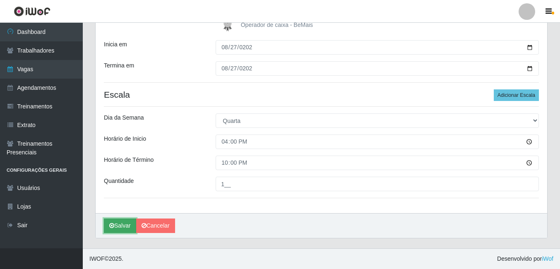
click at [116, 228] on button "Salvar" at bounding box center [120, 226] width 32 height 14
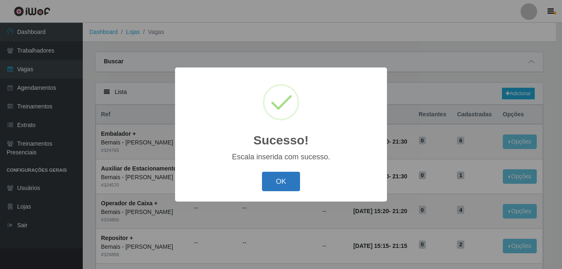
click at [265, 177] on button "OK" at bounding box center [281, 181] width 38 height 19
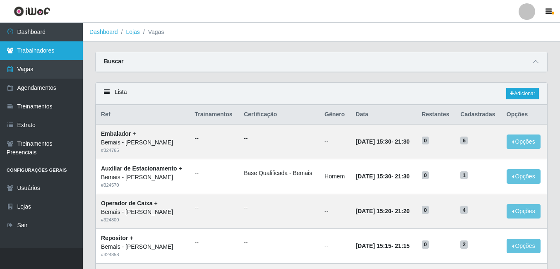
click at [50, 47] on link "Trabalhadores" at bounding box center [41, 50] width 83 height 19
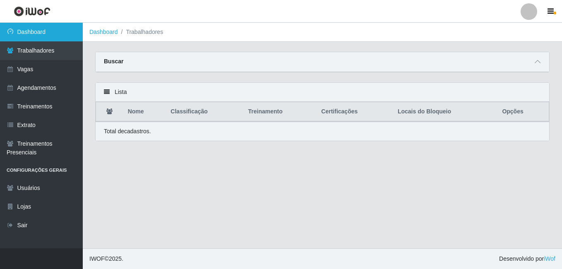
click at [55, 35] on link "Dashboard" at bounding box center [41, 32] width 83 height 19
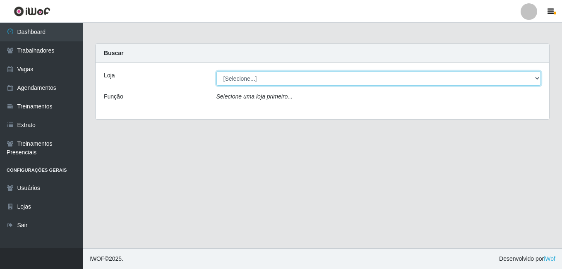
click at [270, 81] on select "[Selecione...] [PERSON_NAME]" at bounding box center [378, 78] width 325 height 14
select select "230"
click at [216, 71] on select "[Selecione...] [PERSON_NAME]" at bounding box center [378, 78] width 325 height 14
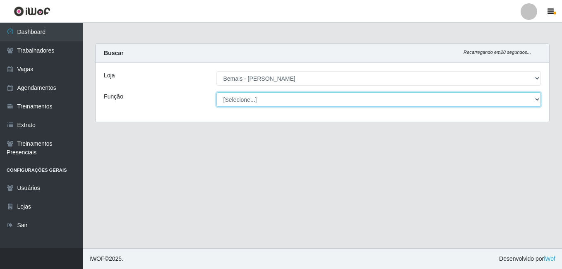
click at [331, 102] on select "[Selecione...] ASG ASG + ASG ++ Auxiliar de Depósito Auxiliar de Depósito + Aux…" at bounding box center [378, 99] width 325 height 14
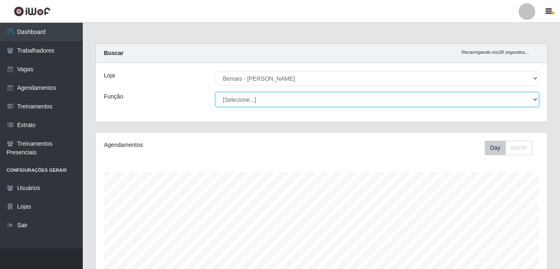
scroll to position [172, 452]
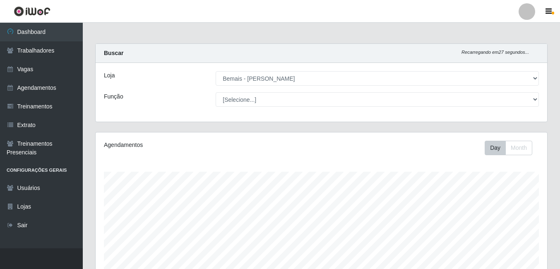
click at [136, 132] on div "Agendamentos Day Month" at bounding box center [322, 218] width 452 height 172
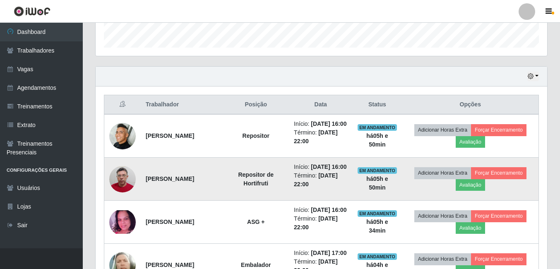
scroll to position [290, 0]
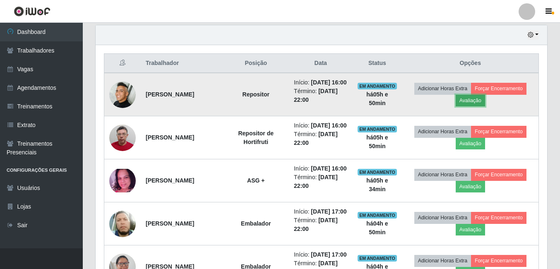
click at [482, 106] on button "Avaliação" at bounding box center [470, 101] width 29 height 12
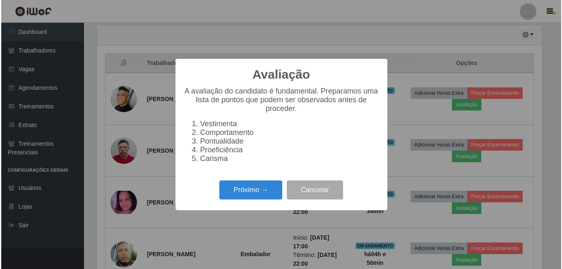
scroll to position [172, 447]
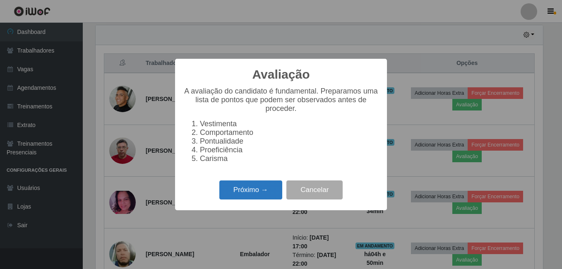
click at [255, 190] on button "Próximo →" at bounding box center [250, 189] width 63 height 19
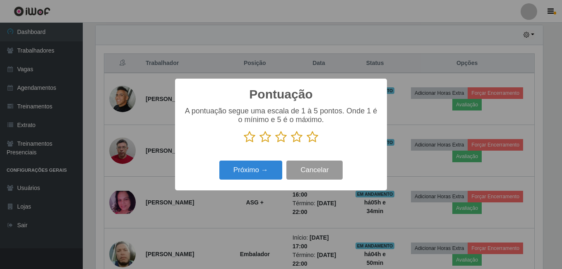
scroll to position [413706, 413431]
click at [315, 138] on icon at bounding box center [313, 137] width 12 height 12
click at [307, 143] on input "radio" at bounding box center [307, 143] width 0 height 0
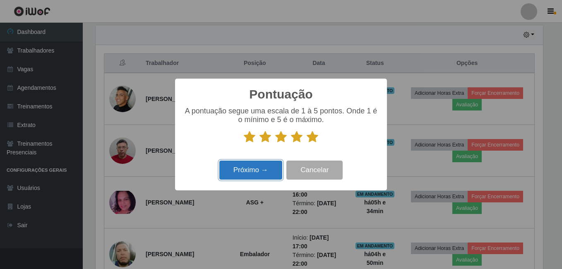
click at [262, 175] on button "Próximo →" at bounding box center [250, 170] width 63 height 19
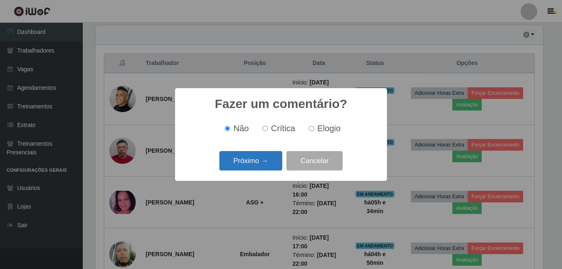
click at [263, 166] on button "Próximo →" at bounding box center [250, 160] width 63 height 19
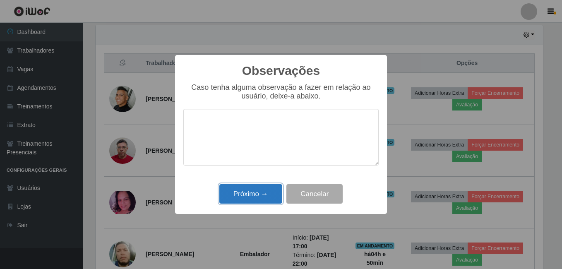
click at [257, 188] on button "Próximo →" at bounding box center [250, 193] width 63 height 19
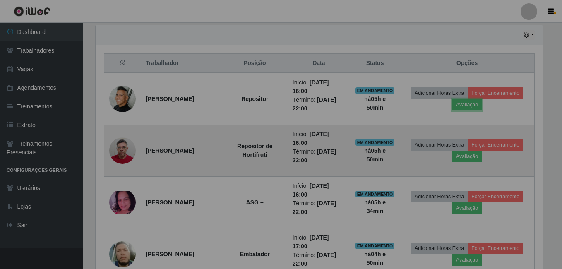
scroll to position [172, 452]
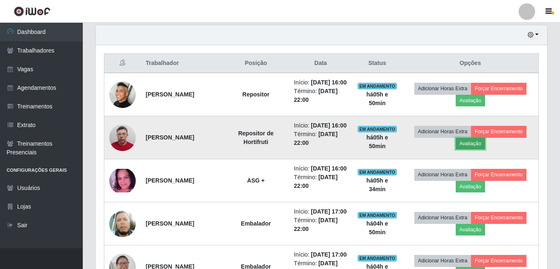
click at [471, 149] on button "Avaliação" at bounding box center [470, 144] width 29 height 12
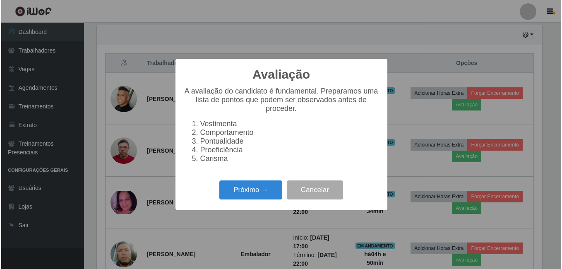
scroll to position [172, 447]
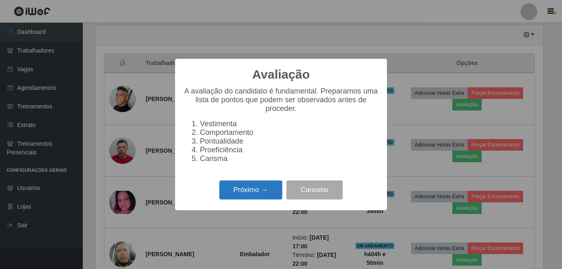
click at [264, 192] on button "Próximo →" at bounding box center [250, 189] width 63 height 19
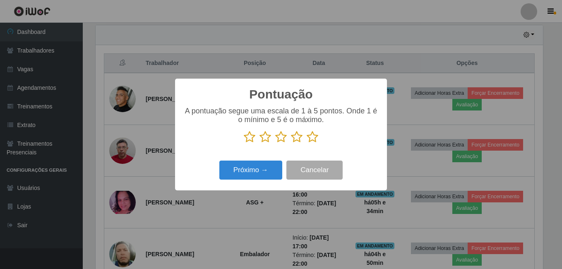
click at [314, 142] on icon at bounding box center [313, 137] width 12 height 12
click at [307, 143] on input "radio" at bounding box center [307, 143] width 0 height 0
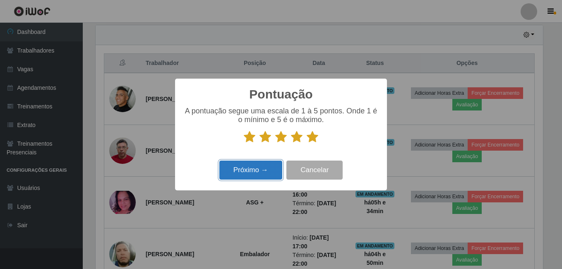
click at [270, 170] on button "Próximo →" at bounding box center [250, 170] width 63 height 19
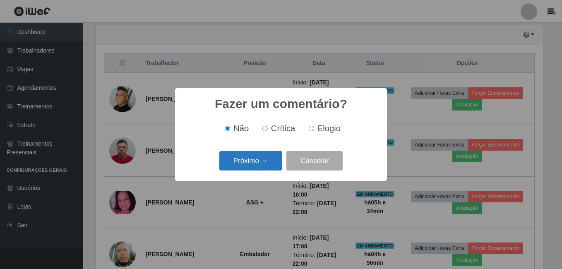
click at [258, 163] on button "Próximo →" at bounding box center [250, 160] width 63 height 19
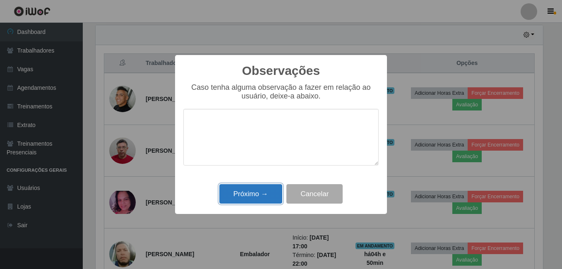
click at [263, 197] on button "Próximo →" at bounding box center [250, 193] width 63 height 19
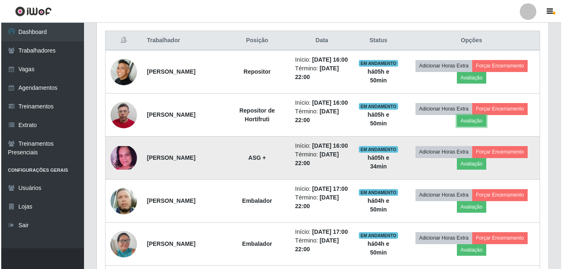
scroll to position [331, 0]
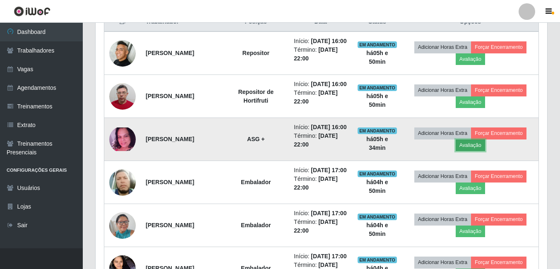
click at [469, 151] on button "Avaliação" at bounding box center [470, 145] width 29 height 12
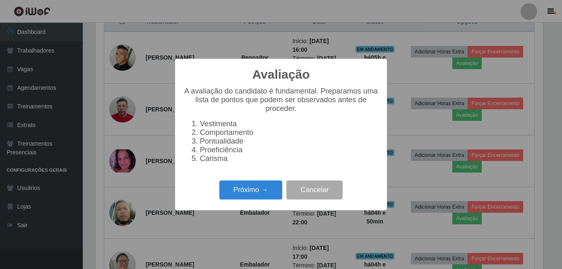
scroll to position [172, 447]
click at [240, 191] on button "Próximo →" at bounding box center [250, 189] width 63 height 19
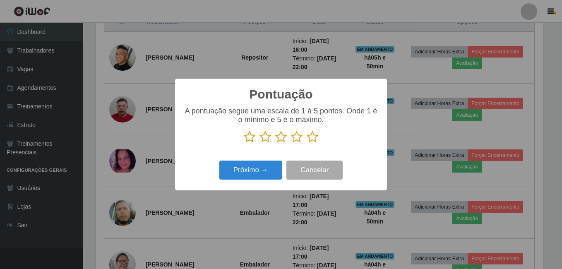
scroll to position [413706, 413431]
click at [312, 139] on icon at bounding box center [313, 137] width 12 height 12
click at [307, 143] on input "radio" at bounding box center [307, 143] width 0 height 0
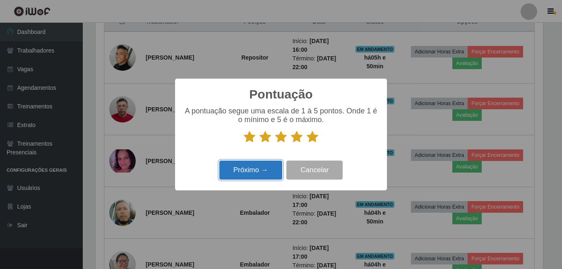
click at [256, 175] on button "Próximo →" at bounding box center [250, 170] width 63 height 19
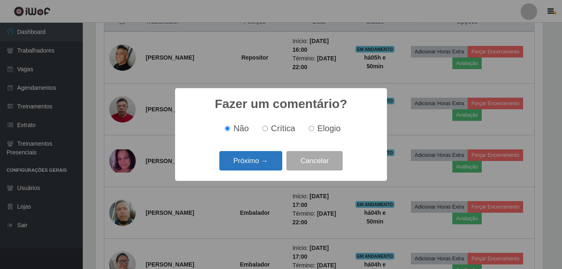
click at [257, 166] on button "Próximo →" at bounding box center [250, 160] width 63 height 19
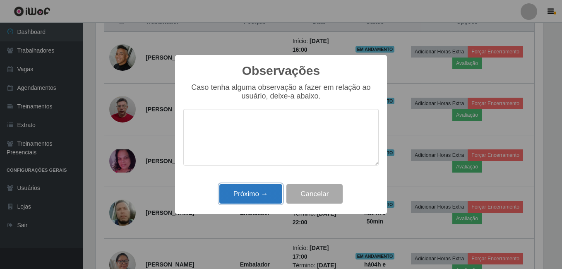
click at [257, 188] on button "Próximo →" at bounding box center [250, 193] width 63 height 19
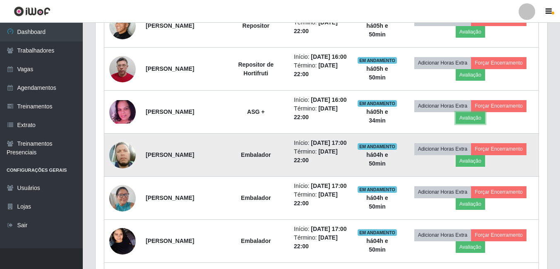
scroll to position [372, 0]
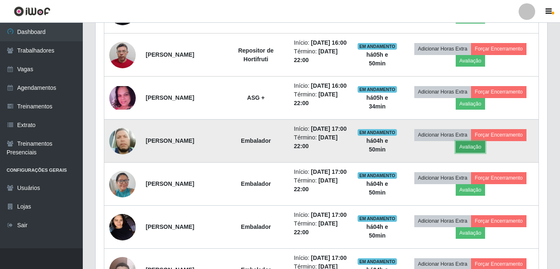
click at [469, 153] on button "Avaliação" at bounding box center [470, 147] width 29 height 12
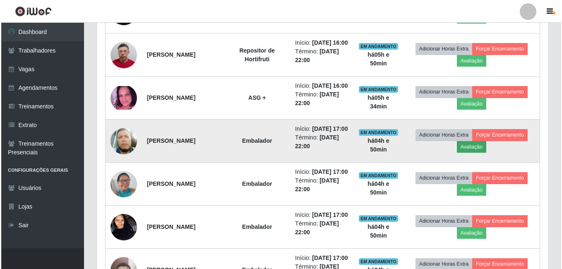
scroll to position [172, 447]
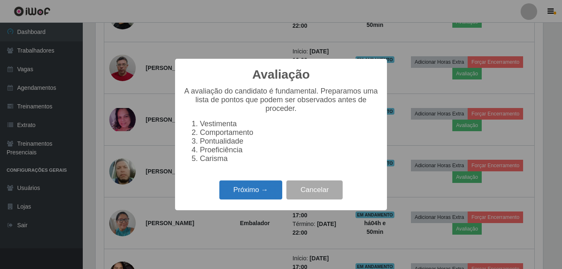
click at [230, 190] on button "Próximo →" at bounding box center [250, 189] width 63 height 19
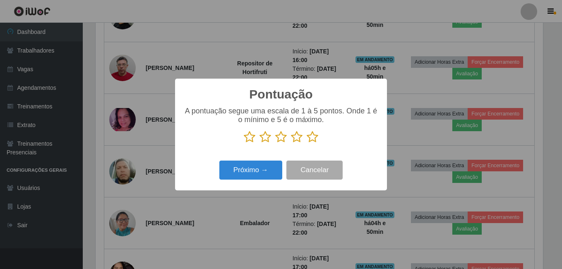
scroll to position [413706, 413431]
click at [314, 138] on icon at bounding box center [313, 137] width 12 height 12
click at [307, 143] on input "radio" at bounding box center [307, 143] width 0 height 0
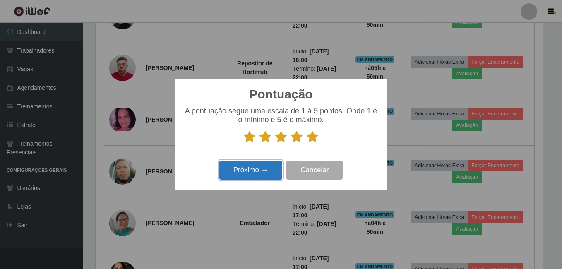
click at [246, 175] on button "Próximo →" at bounding box center [250, 170] width 63 height 19
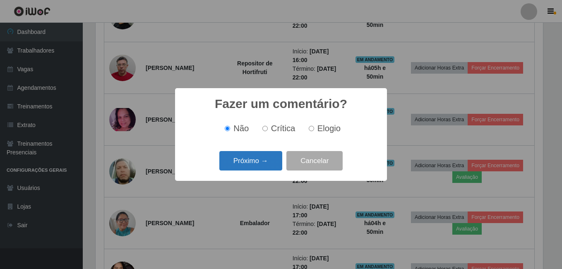
click at [255, 164] on button "Próximo →" at bounding box center [250, 160] width 63 height 19
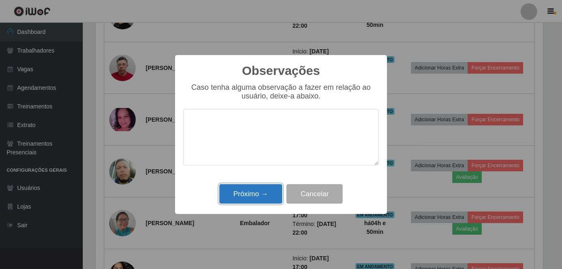
click at [253, 192] on button "Próximo →" at bounding box center [250, 193] width 63 height 19
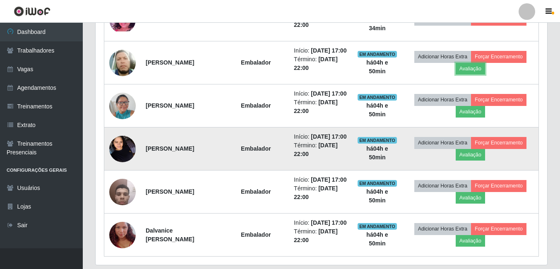
scroll to position [455, 0]
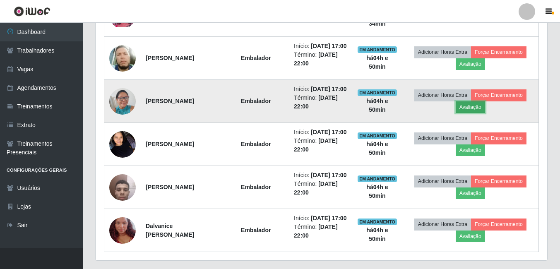
click at [478, 113] on button "Avaliação" at bounding box center [470, 107] width 29 height 12
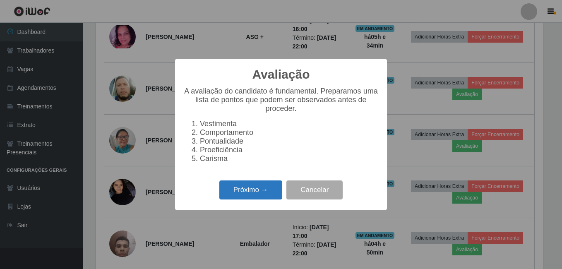
click at [231, 192] on button "Próximo →" at bounding box center [250, 189] width 63 height 19
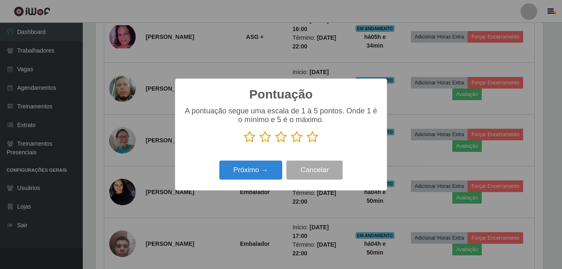
click at [308, 138] on icon at bounding box center [313, 137] width 12 height 12
click at [307, 143] on input "radio" at bounding box center [307, 143] width 0 height 0
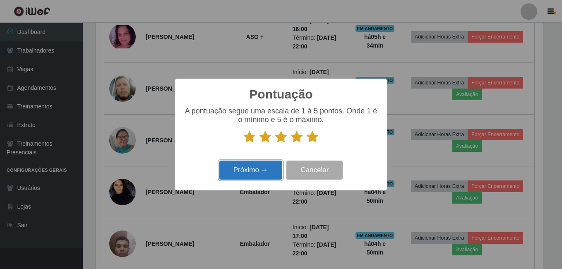
click at [276, 173] on button "Próximo →" at bounding box center [250, 170] width 63 height 19
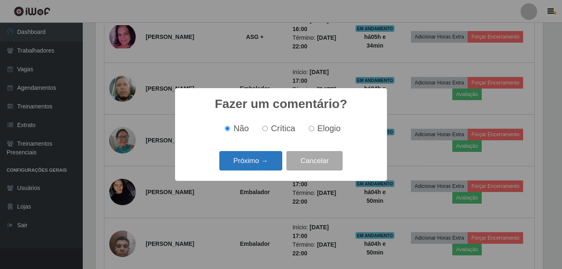
click at [269, 165] on button "Próximo →" at bounding box center [250, 160] width 63 height 19
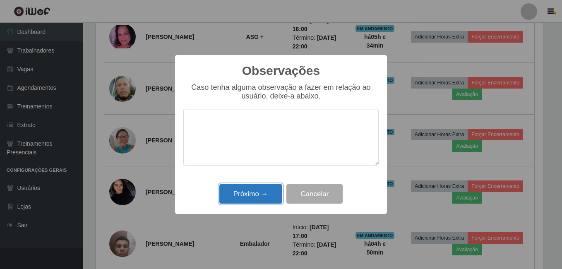
click at [254, 195] on button "Próximo →" at bounding box center [250, 193] width 63 height 19
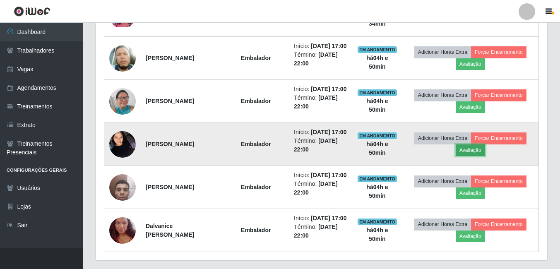
click at [471, 156] on button "Avaliação" at bounding box center [470, 150] width 29 height 12
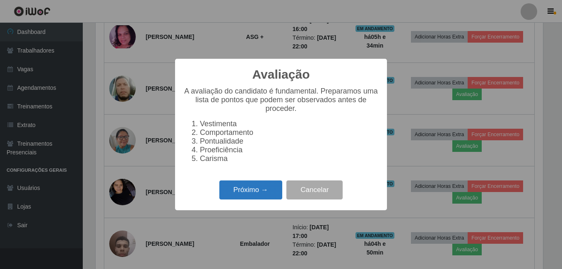
click at [251, 195] on button "Próximo →" at bounding box center [250, 189] width 63 height 19
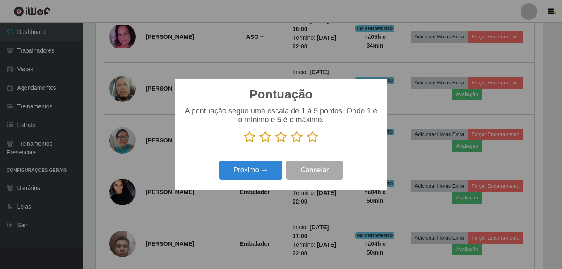
click at [315, 140] on icon at bounding box center [313, 137] width 12 height 12
click at [307, 143] on input "radio" at bounding box center [307, 143] width 0 height 0
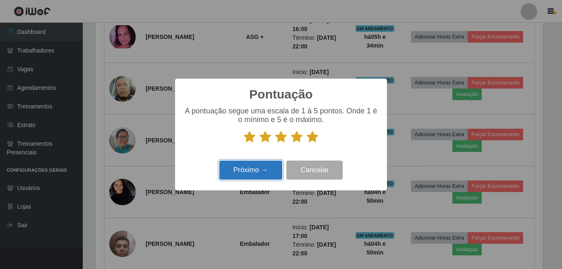
click at [265, 167] on button "Próximo →" at bounding box center [250, 170] width 63 height 19
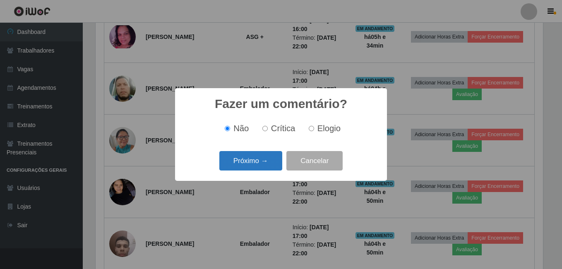
click at [267, 165] on button "Próximo →" at bounding box center [250, 160] width 63 height 19
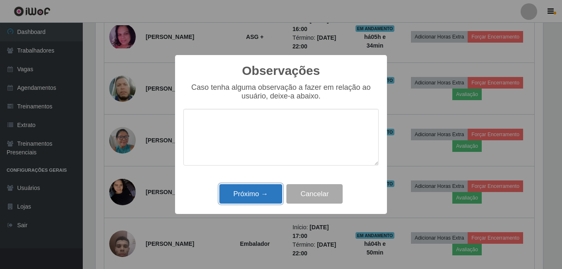
click at [267, 190] on button "Próximo →" at bounding box center [250, 193] width 63 height 19
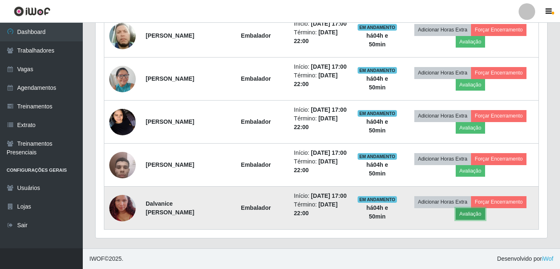
click at [483, 220] on button "Avaliação" at bounding box center [470, 214] width 29 height 12
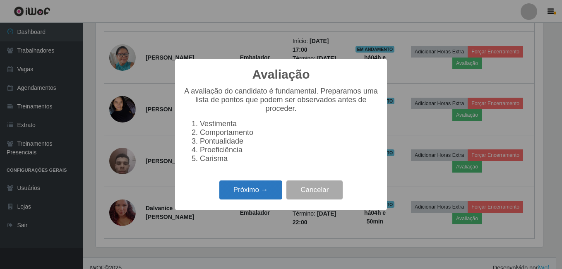
click at [252, 199] on button "Próximo →" at bounding box center [250, 189] width 63 height 19
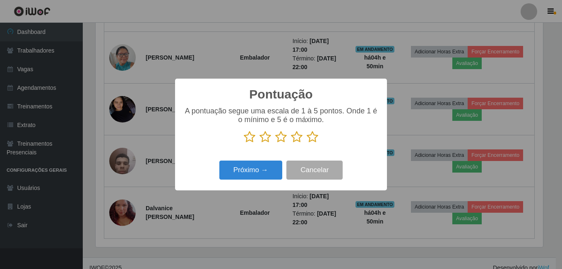
click at [312, 137] on icon at bounding box center [313, 137] width 12 height 12
click at [307, 143] on input "radio" at bounding box center [307, 143] width 0 height 0
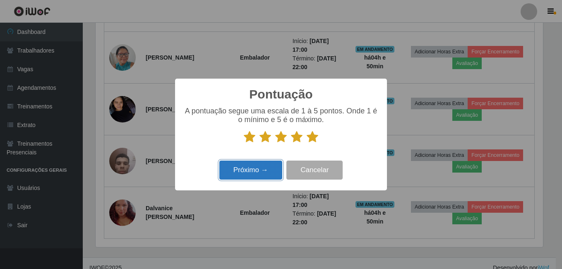
click at [261, 171] on button "Próximo →" at bounding box center [250, 170] width 63 height 19
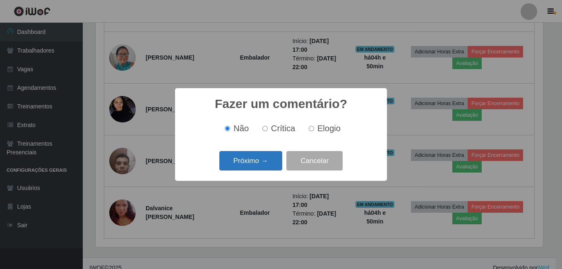
click at [260, 164] on button "Próximo →" at bounding box center [250, 160] width 63 height 19
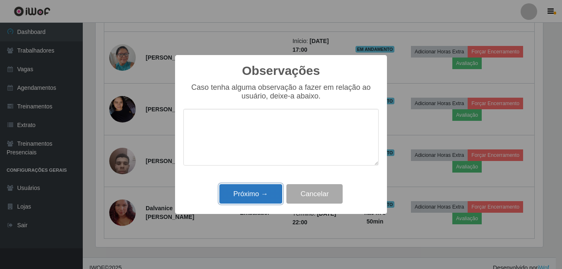
click at [263, 192] on button "Próximo →" at bounding box center [250, 193] width 63 height 19
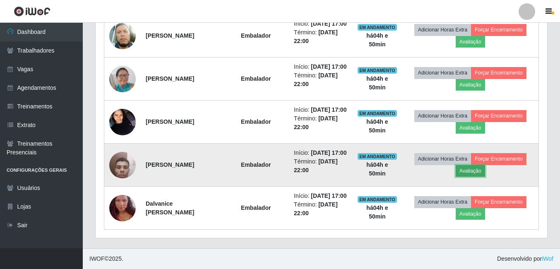
click at [467, 165] on button "Avaliação" at bounding box center [470, 171] width 29 height 12
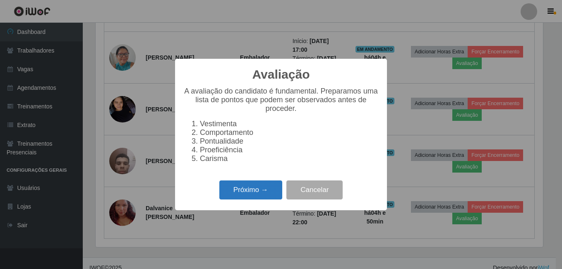
click at [242, 187] on button "Próximo →" at bounding box center [250, 189] width 63 height 19
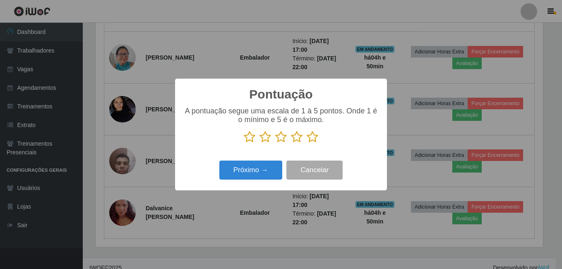
click at [314, 140] on icon at bounding box center [313, 137] width 12 height 12
click at [307, 143] on input "radio" at bounding box center [307, 143] width 0 height 0
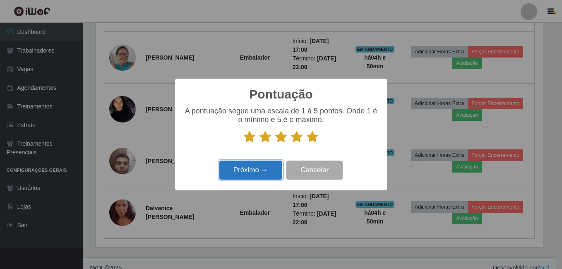
click at [270, 163] on button "Próximo →" at bounding box center [250, 170] width 63 height 19
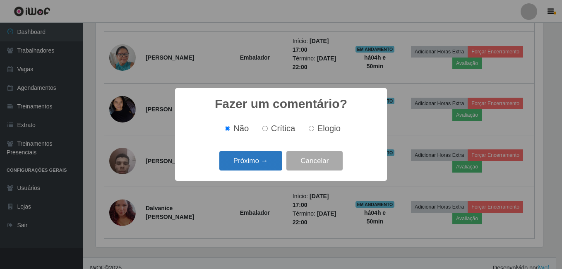
click at [257, 156] on button "Próximo →" at bounding box center [250, 160] width 63 height 19
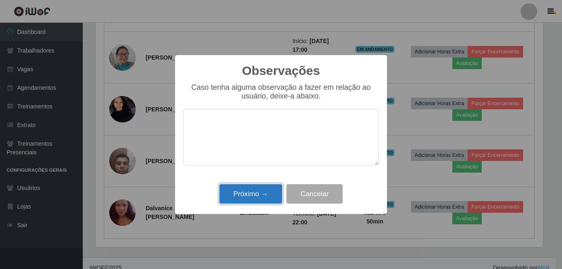
click at [248, 189] on button "Próximo →" at bounding box center [250, 193] width 63 height 19
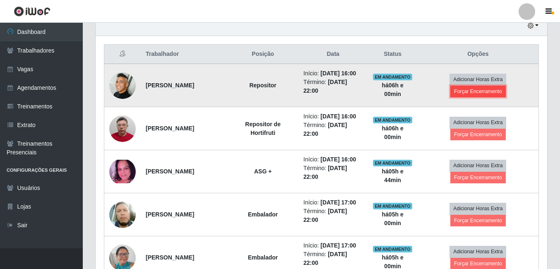
click at [496, 97] on button "Forçar Encerramento" at bounding box center [477, 92] width 55 height 12
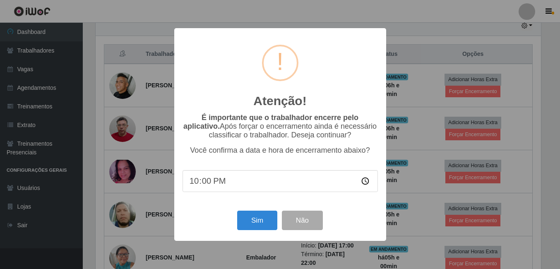
scroll to position [172, 447]
click at [265, 224] on button "Sim" at bounding box center [258, 220] width 40 height 19
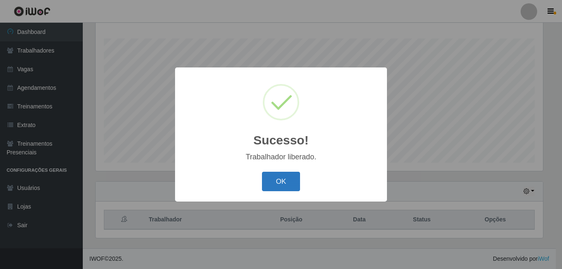
click at [282, 184] on button "OK" at bounding box center [281, 181] width 38 height 19
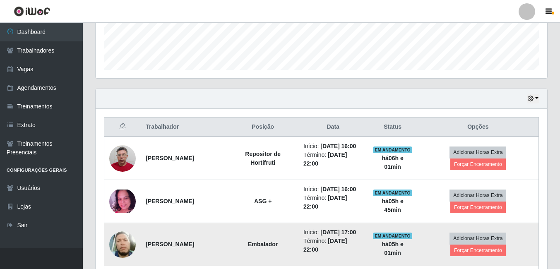
scroll to position [299, 0]
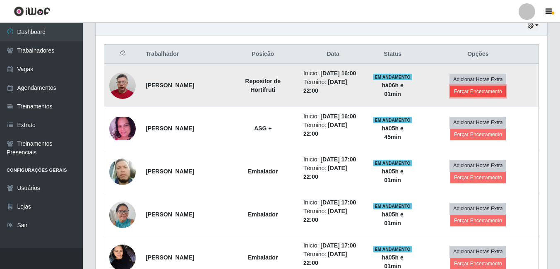
click at [501, 96] on button "Forçar Encerramento" at bounding box center [477, 92] width 55 height 12
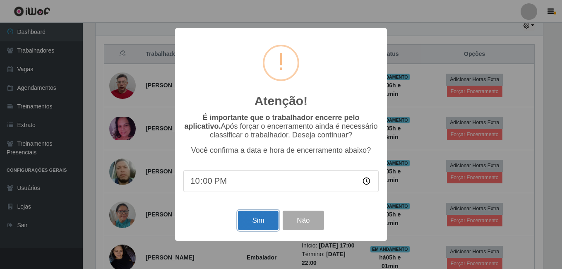
click at [270, 220] on button "Sim" at bounding box center [258, 220] width 40 height 19
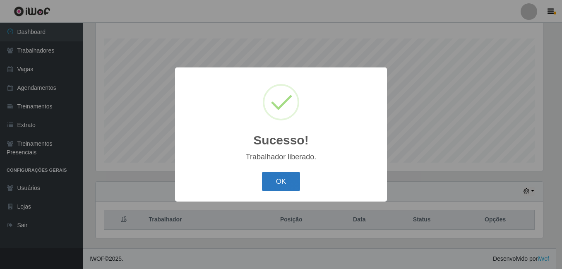
click at [284, 180] on button "OK" at bounding box center [281, 181] width 38 height 19
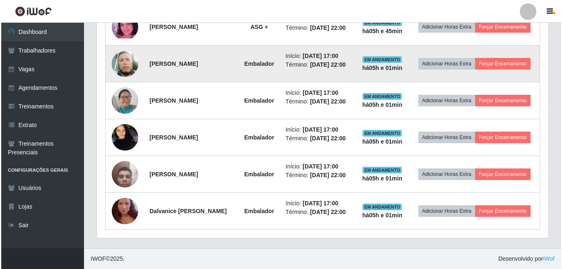
scroll to position [392, 0]
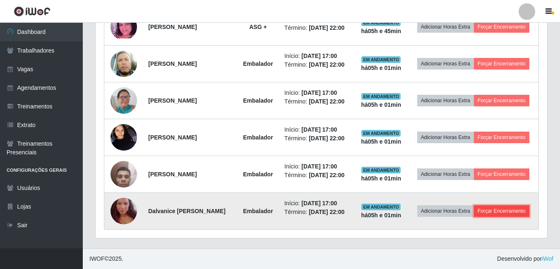
click at [474, 216] on button "Forçar Encerramento" at bounding box center [501, 211] width 55 height 12
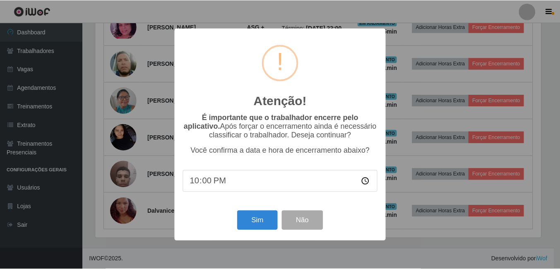
scroll to position [172, 447]
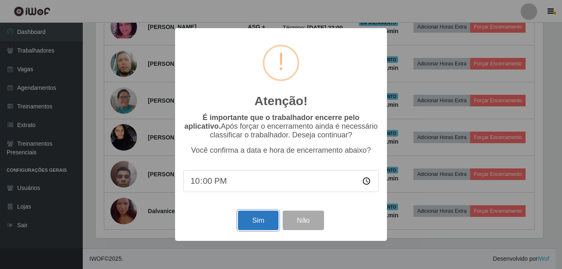
click at [270, 225] on button "Sim" at bounding box center [258, 220] width 40 height 19
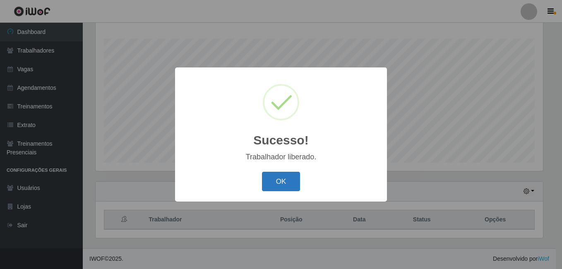
click at [284, 180] on button "OK" at bounding box center [281, 181] width 38 height 19
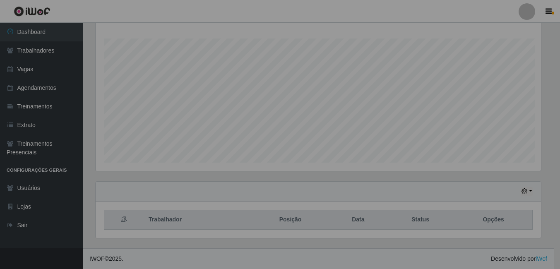
scroll to position [172, 452]
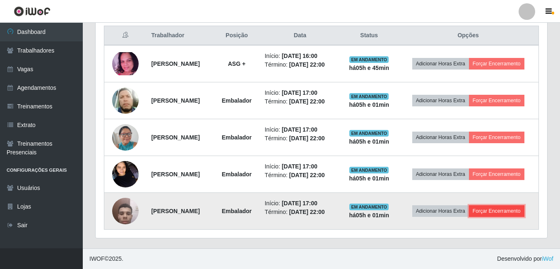
click at [521, 212] on button "Forçar Encerramento" at bounding box center [496, 211] width 55 height 12
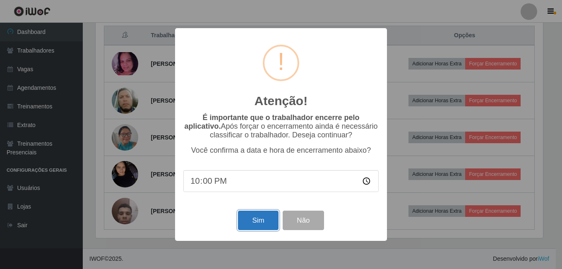
click at [248, 225] on button "Sim" at bounding box center [258, 220] width 40 height 19
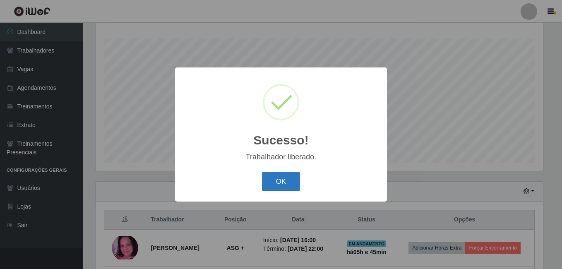
click at [272, 182] on button "OK" at bounding box center [281, 181] width 38 height 19
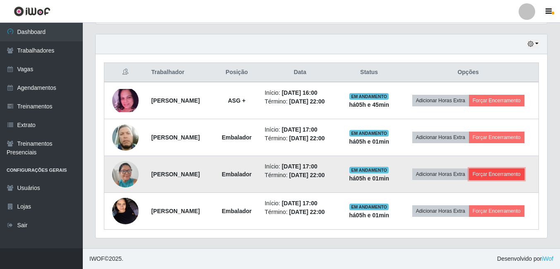
click at [506, 175] on button "Forçar Encerramento" at bounding box center [496, 174] width 55 height 12
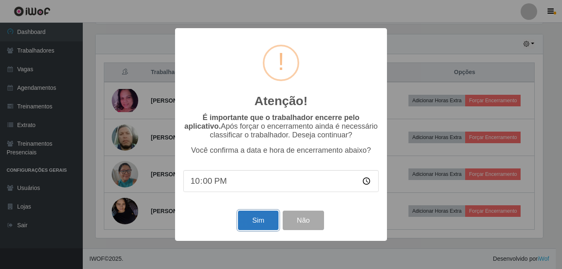
click at [259, 217] on button "Sim" at bounding box center [258, 220] width 40 height 19
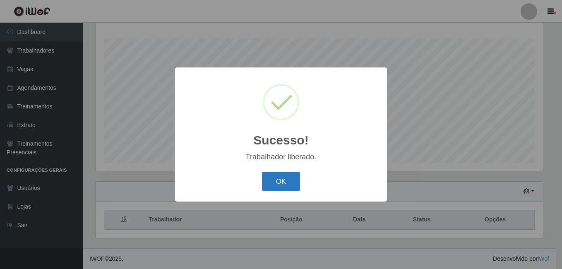
click at [274, 181] on button "OK" at bounding box center [281, 181] width 38 height 19
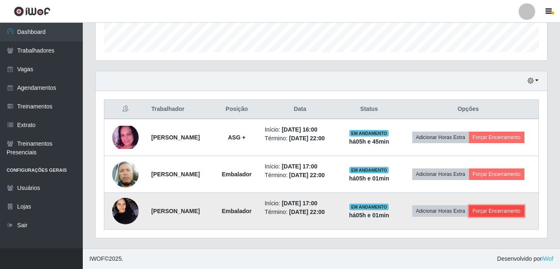
click at [517, 214] on button "Forçar Encerramento" at bounding box center [496, 211] width 55 height 12
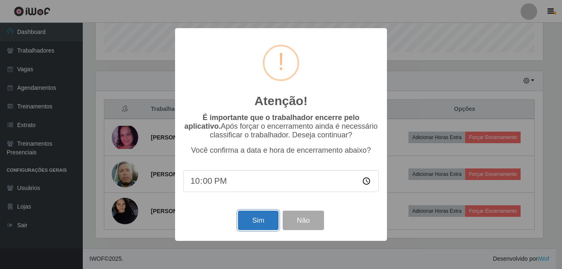
click at [260, 226] on button "Sim" at bounding box center [258, 220] width 40 height 19
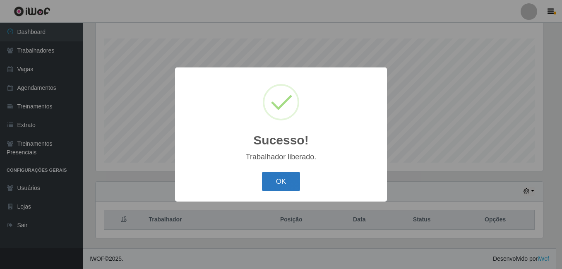
click at [275, 187] on button "OK" at bounding box center [281, 181] width 38 height 19
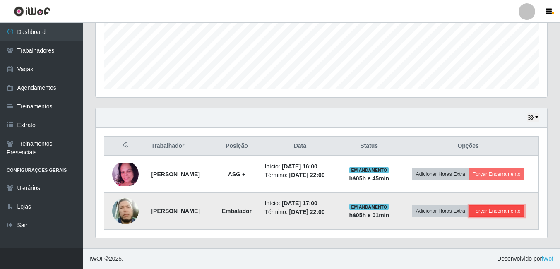
click at [495, 212] on button "Forçar Encerramento" at bounding box center [496, 211] width 55 height 12
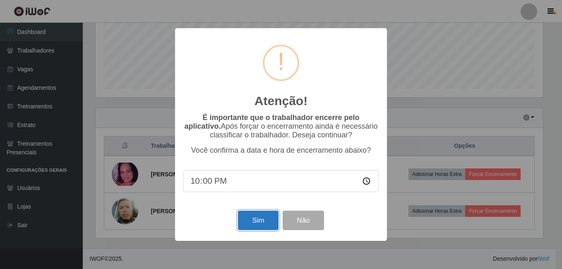
click at [260, 225] on button "Sim" at bounding box center [258, 220] width 40 height 19
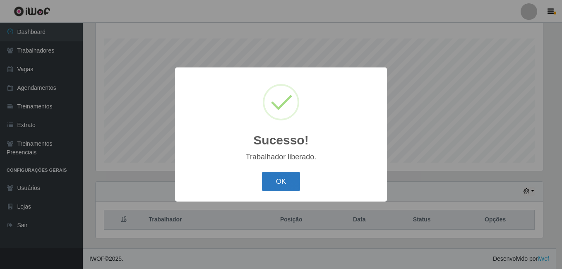
click at [282, 181] on button "OK" at bounding box center [281, 181] width 38 height 19
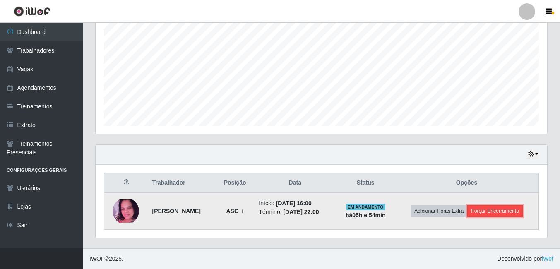
click at [490, 214] on button "Forçar Encerramento" at bounding box center [494, 211] width 55 height 12
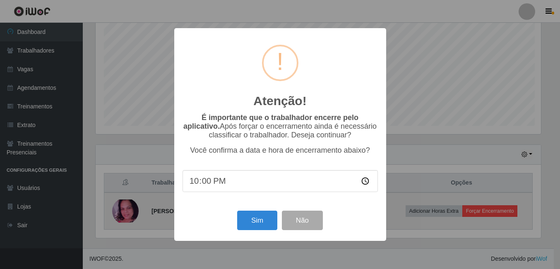
scroll to position [172, 447]
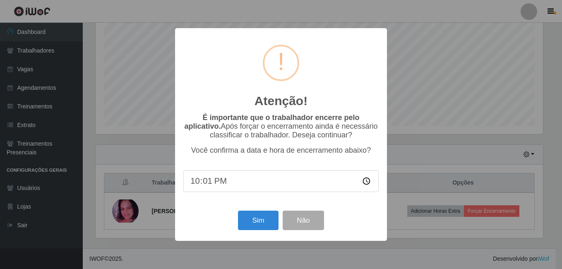
type input "22:10"
click at [275, 197] on div "É importante que o trabalhador encerre pelo aplicativo. Após forçar o encerrame…" at bounding box center [280, 156] width 195 height 87
click at [257, 219] on button "Sim" at bounding box center [258, 220] width 40 height 19
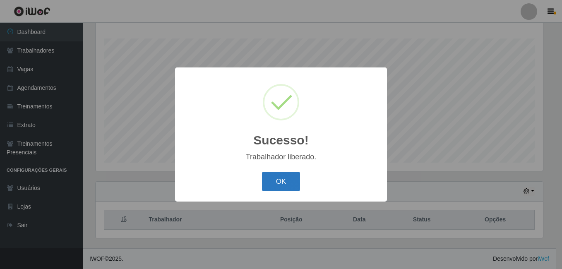
click at [276, 184] on button "OK" at bounding box center [281, 181] width 38 height 19
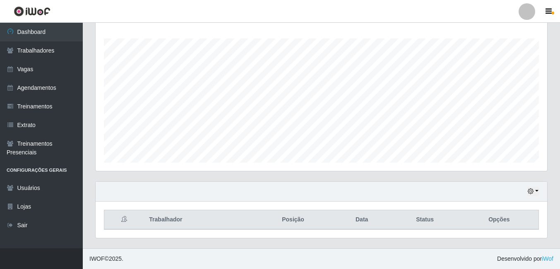
scroll to position [92, 0]
